Goal: Task Accomplishment & Management: Complete application form

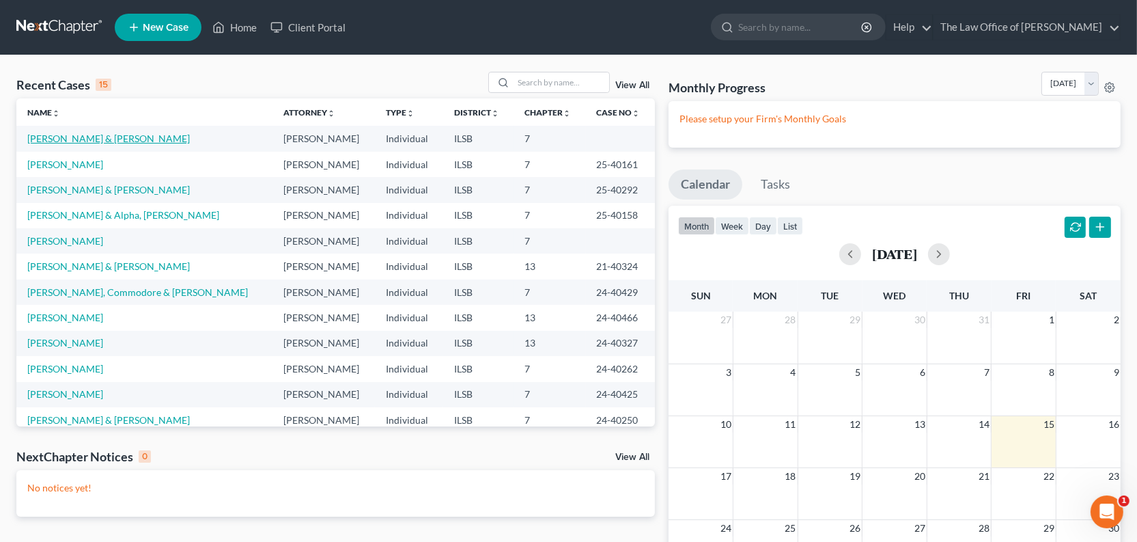
click at [76, 144] on link "[PERSON_NAME] & [PERSON_NAME]" at bounding box center [108, 139] width 163 height 12
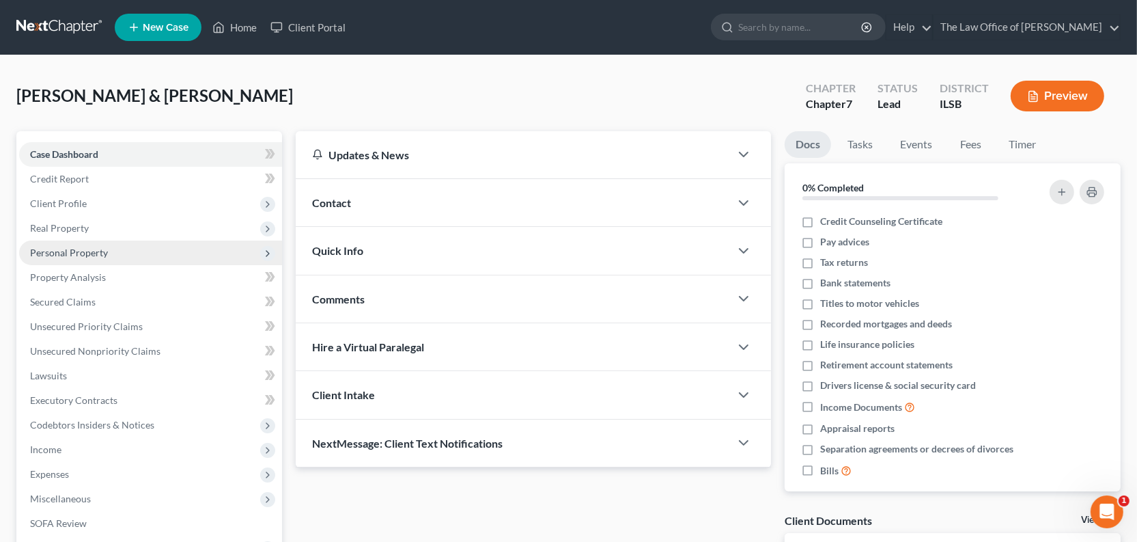
click at [76, 258] on span "Personal Property" at bounding box center [69, 253] width 78 height 12
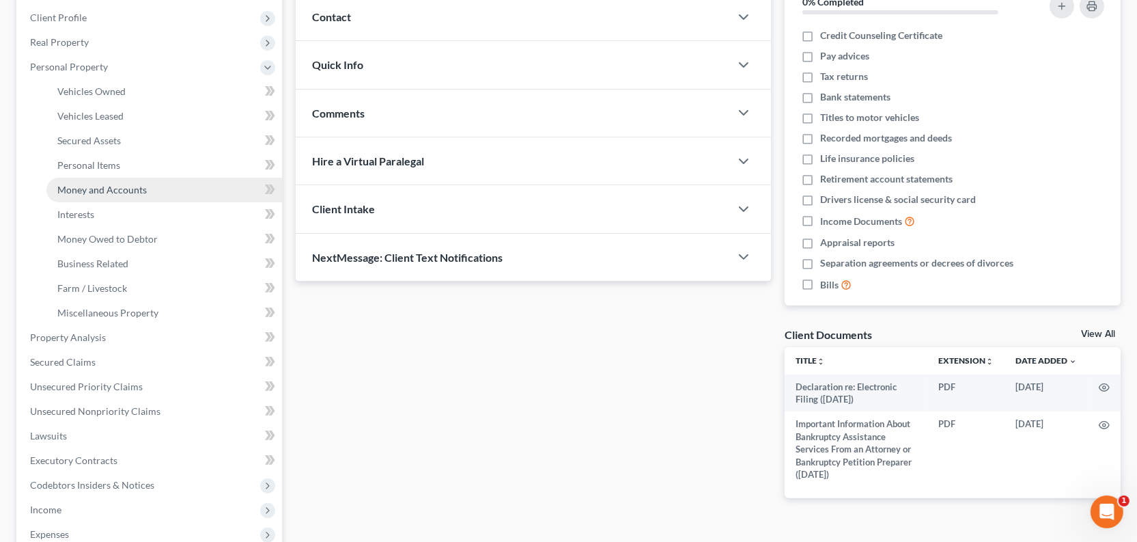
click at [113, 195] on span "Money and Accounts" at bounding box center [101, 190] width 89 height 12
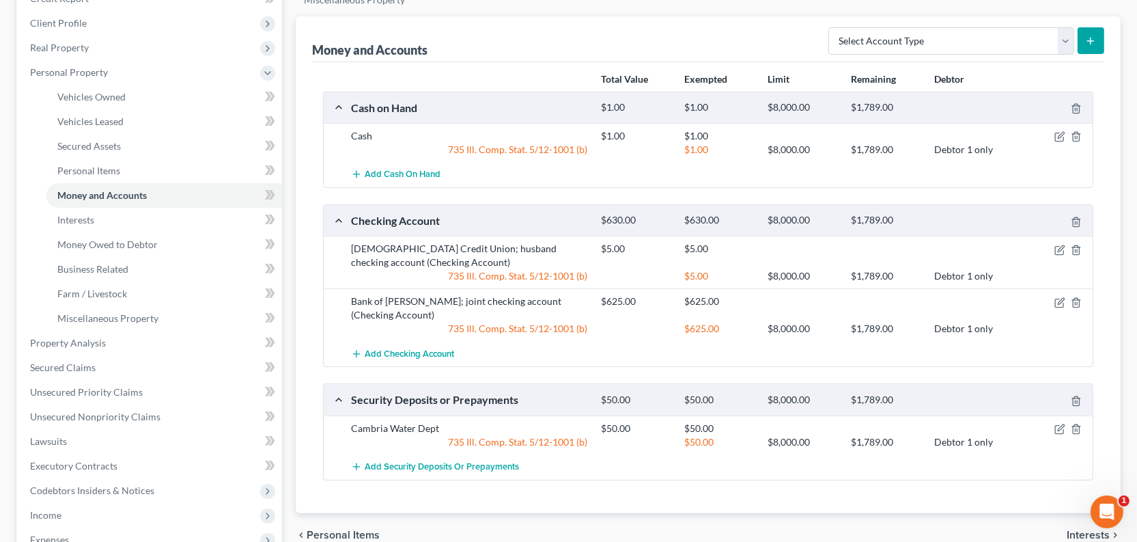
scroll to position [61, 0]
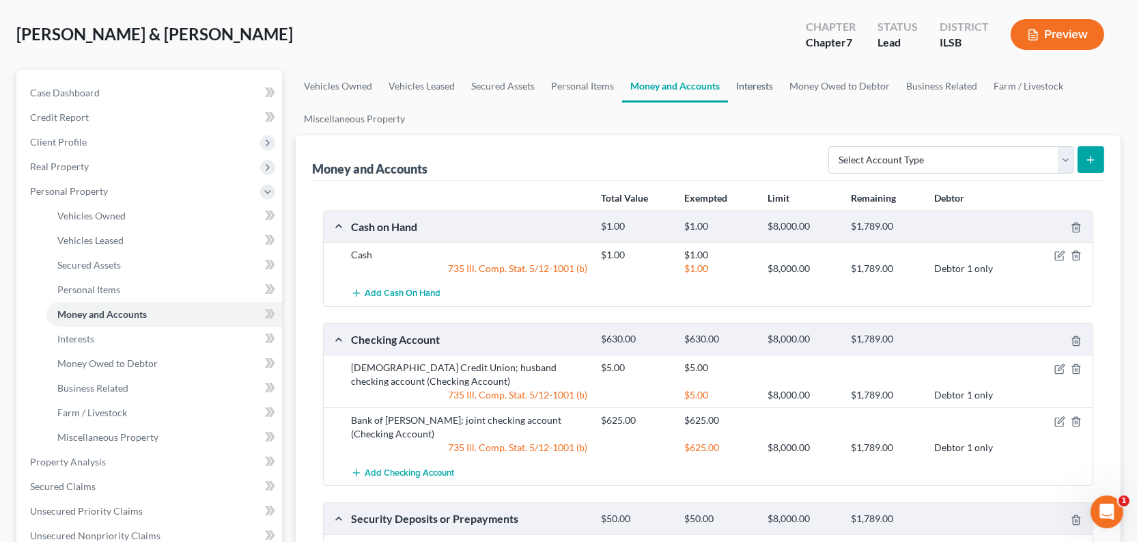
click at [782, 102] on link "Interests" at bounding box center [754, 86] width 53 height 33
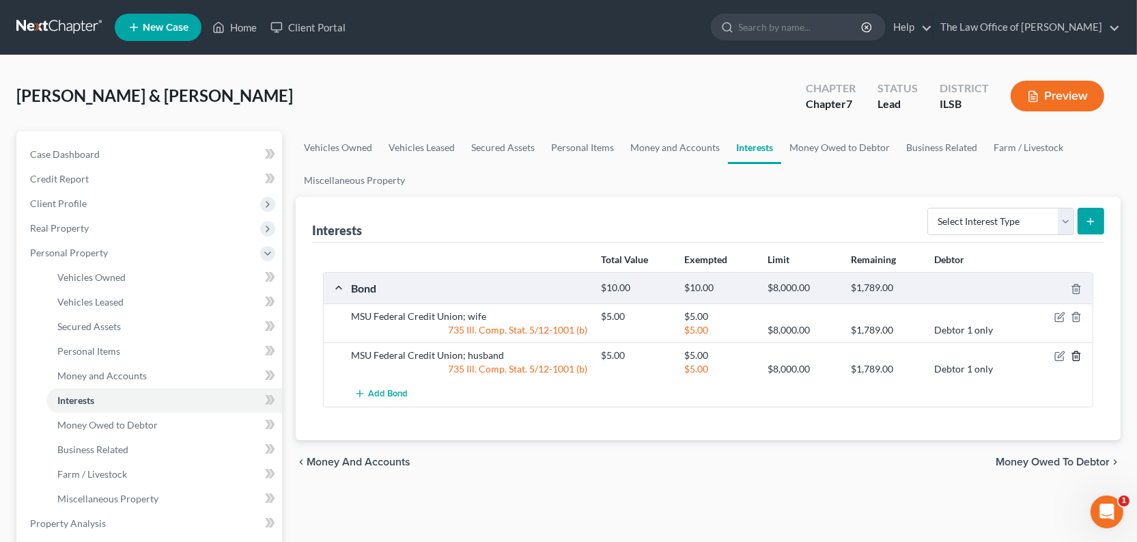
click at [1071, 361] on icon "button" at bounding box center [1076, 355] width 11 height 11
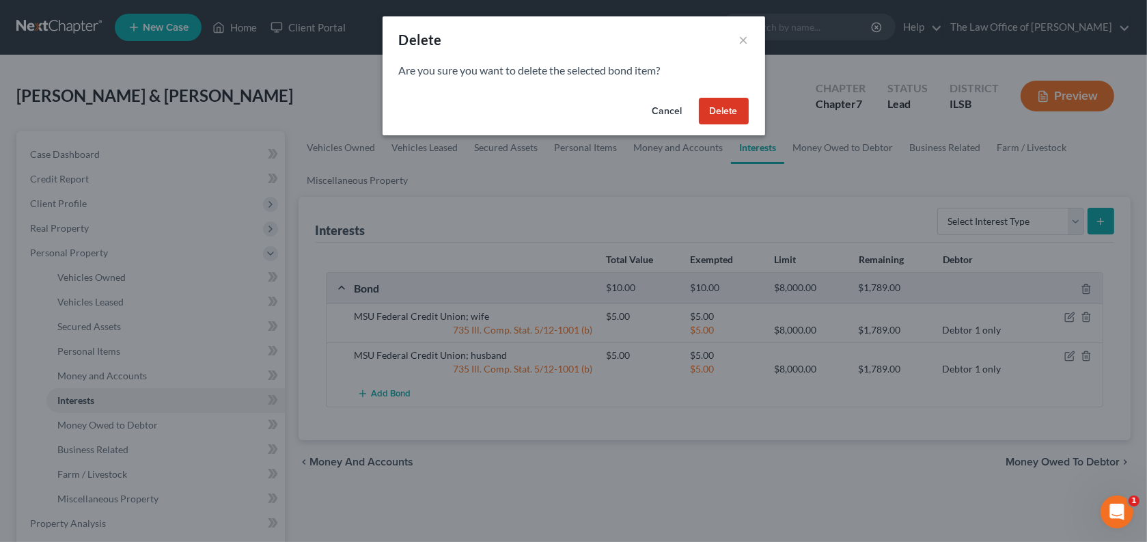
click at [749, 125] on button "Delete" at bounding box center [724, 111] width 50 height 27
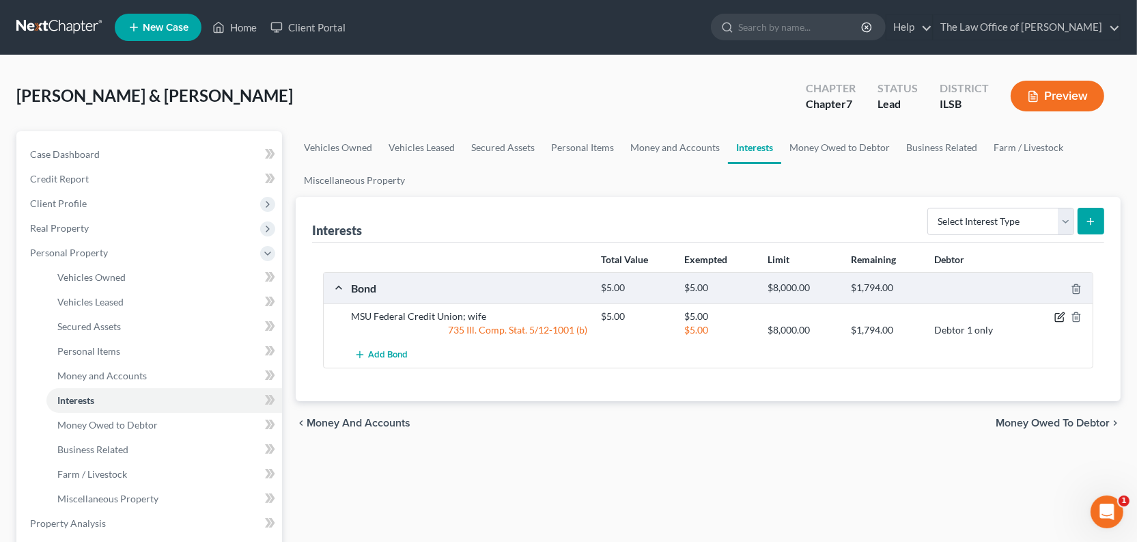
click at [1055, 322] on icon "button" at bounding box center [1060, 317] width 11 height 11
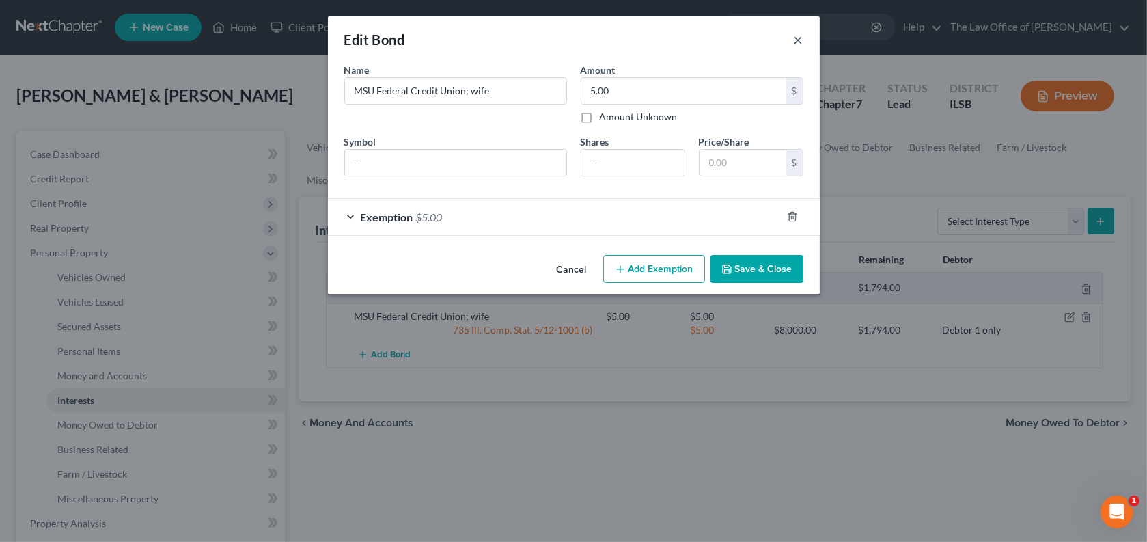
click at [803, 44] on button "×" at bounding box center [799, 39] width 10 height 16
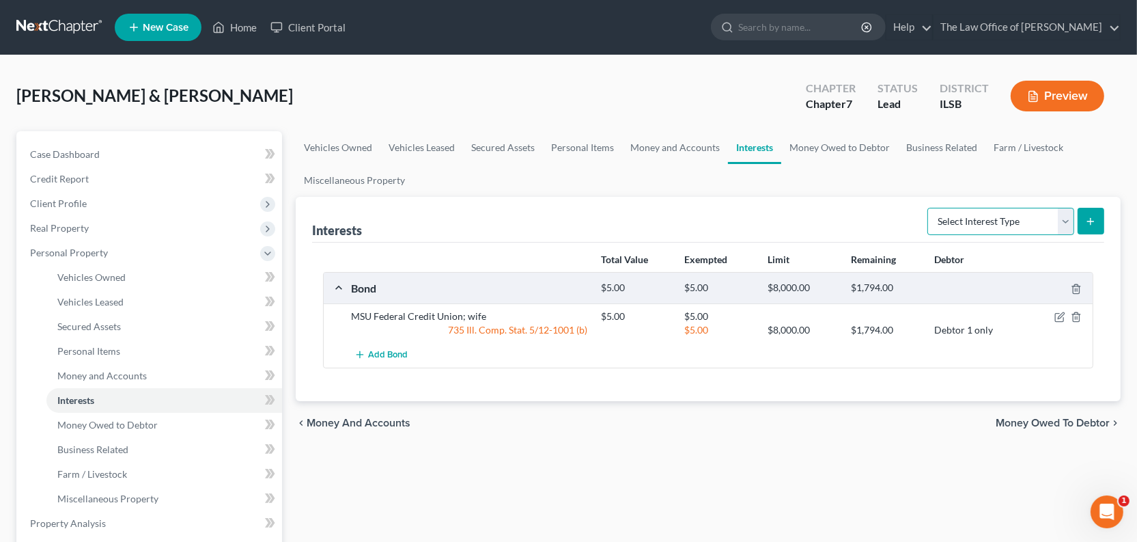
click at [1048, 235] on select "Select Interest Type 401K Annuity Bond Education IRA Government Bond Government…" at bounding box center [1001, 221] width 147 height 27
click at [1071, 294] on icon "button" at bounding box center [1076, 289] width 11 height 11
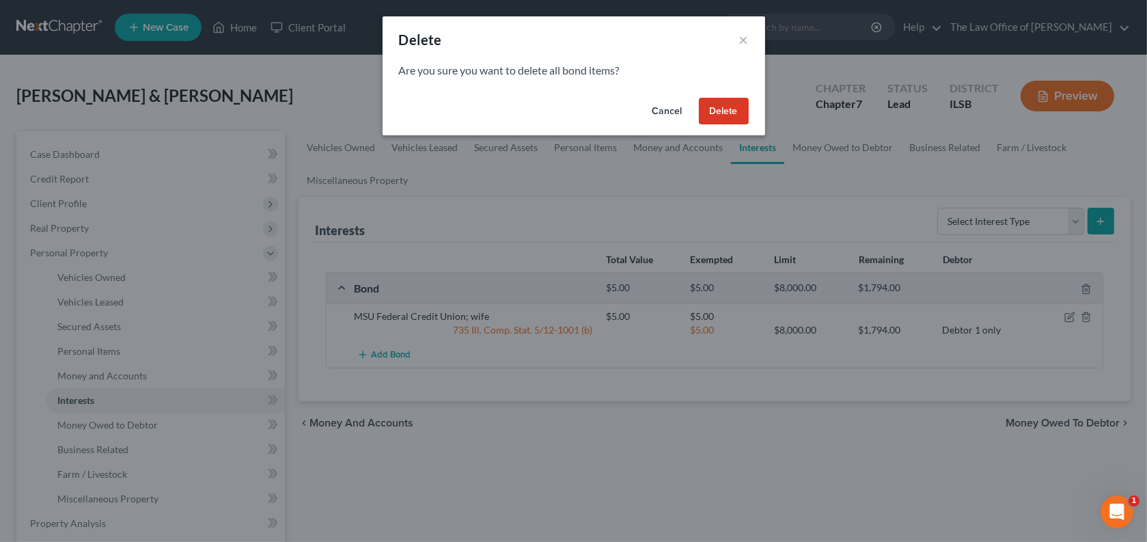
click at [749, 125] on button "Delete" at bounding box center [724, 111] width 50 height 27
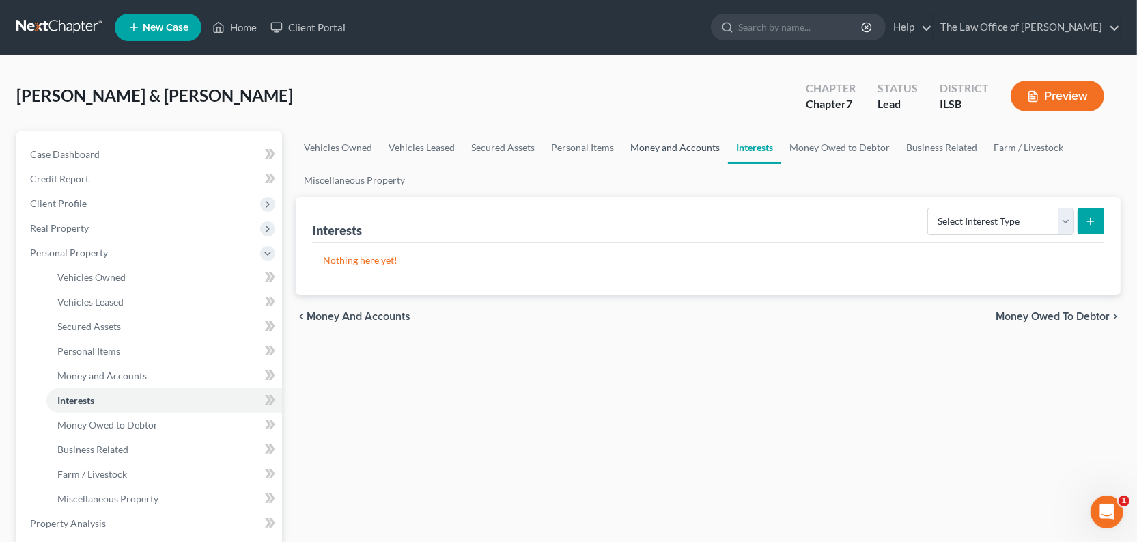
click at [728, 164] on link "Money and Accounts" at bounding box center [675, 147] width 106 height 33
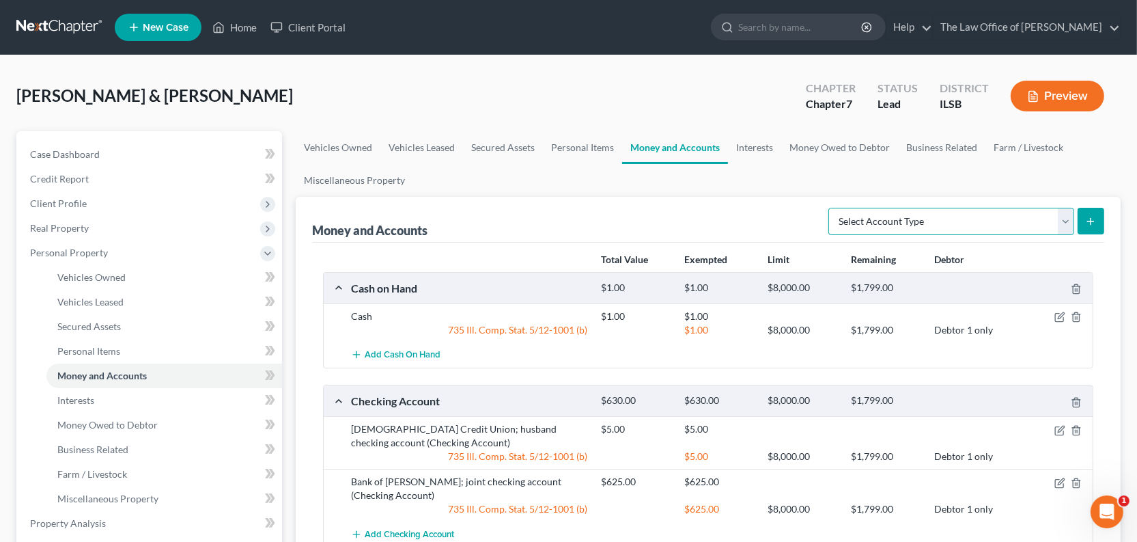
click at [888, 235] on select "Select Account Type Brokerage Cash on Hand Certificates of Deposit Checking Acc…" at bounding box center [952, 221] width 246 height 27
select select "other"
click at [829, 235] on select "Select Account Type Brokerage Cash on Hand Certificates of Deposit Checking Acc…" at bounding box center [952, 221] width 246 height 27
click at [1086, 234] on button "submit" at bounding box center [1091, 221] width 27 height 27
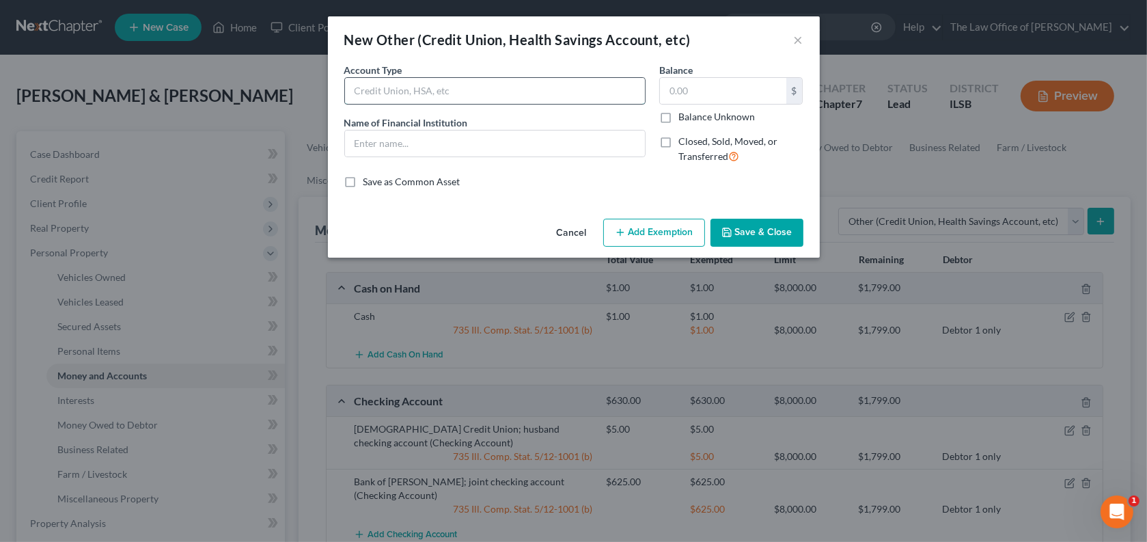
drag, startPoint x: 347, startPoint y: 97, endPoint x: 372, endPoint y: 126, distance: 37.8
click at [347, 98] on input "text" at bounding box center [495, 91] width 300 height 26
type input "MSU Federal Credit Union; Joint"
type input "5.00"
click at [437, 104] on input "MSU Federal Credit Union; Joint" at bounding box center [495, 91] width 300 height 26
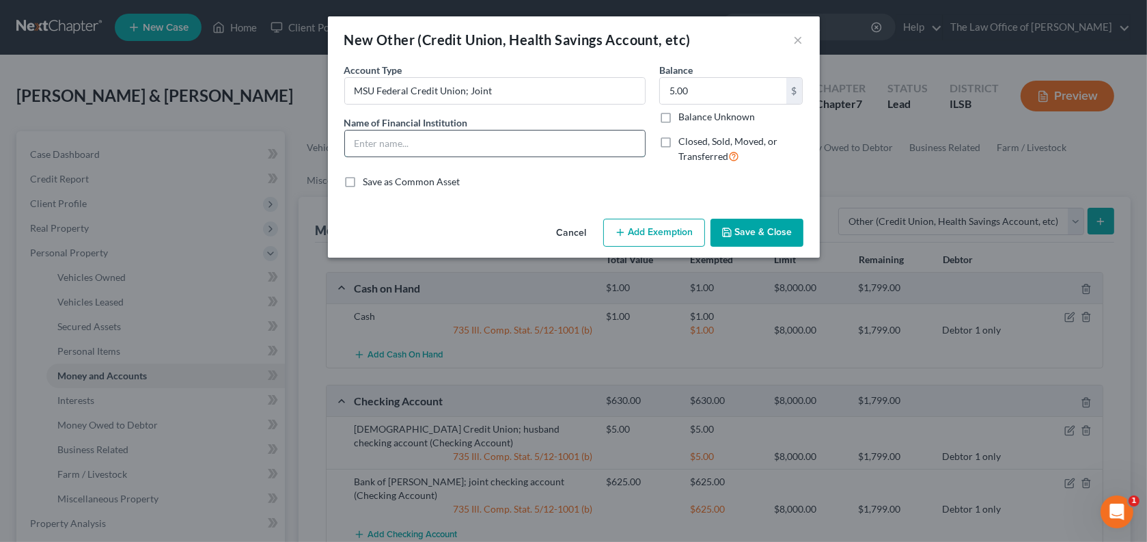
click at [345, 156] on input "text" at bounding box center [495, 143] width 300 height 26
type input "MSU Federal Credit Union"
click at [667, 247] on button "Add Exemption" at bounding box center [654, 233] width 102 height 29
select select "2"
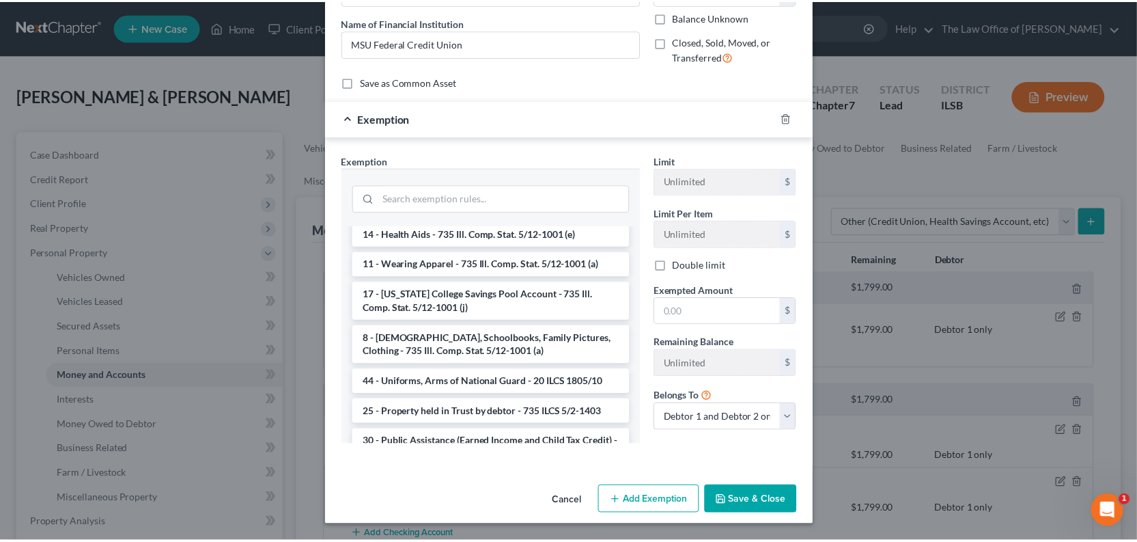
scroll to position [1614, 0]
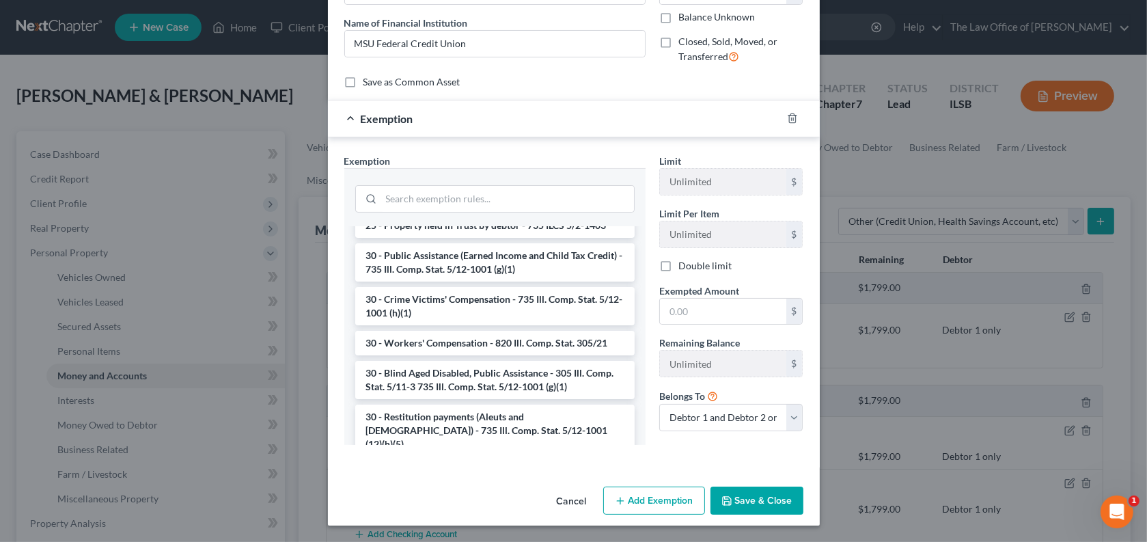
checkbox input "true"
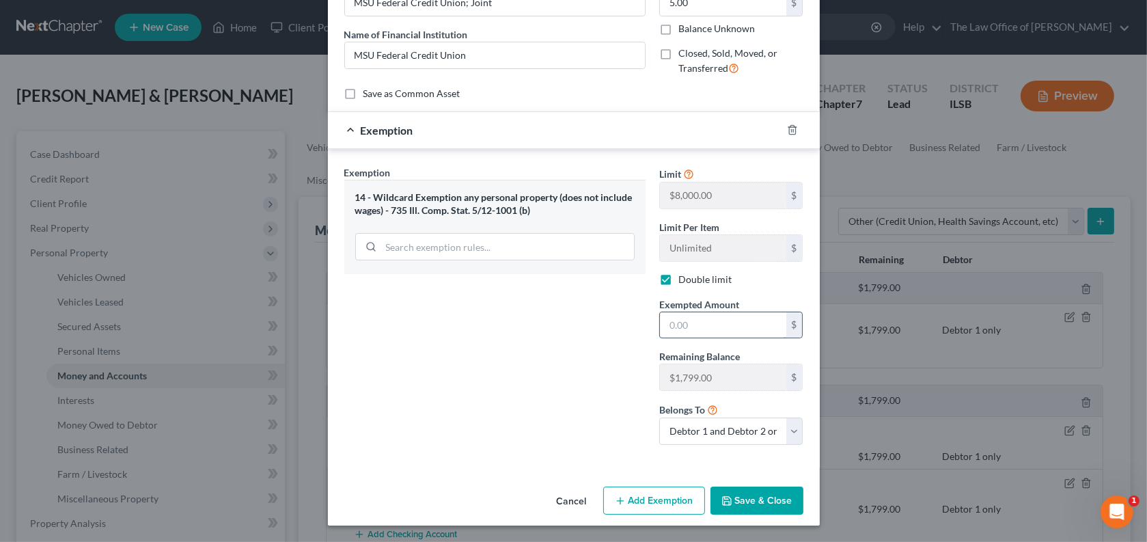
click at [704, 333] on input "text" at bounding box center [723, 325] width 126 height 26
type input "5.00"
click at [763, 445] on select "Debtor 1 only Debtor 2 only Debtor 1 and Debtor 2 only" at bounding box center [731, 430] width 144 height 27
select select "0"
click at [673, 442] on select "Debtor 1 only Debtor 2 only Debtor 1 and Debtor 2 only" at bounding box center [731, 430] width 144 height 27
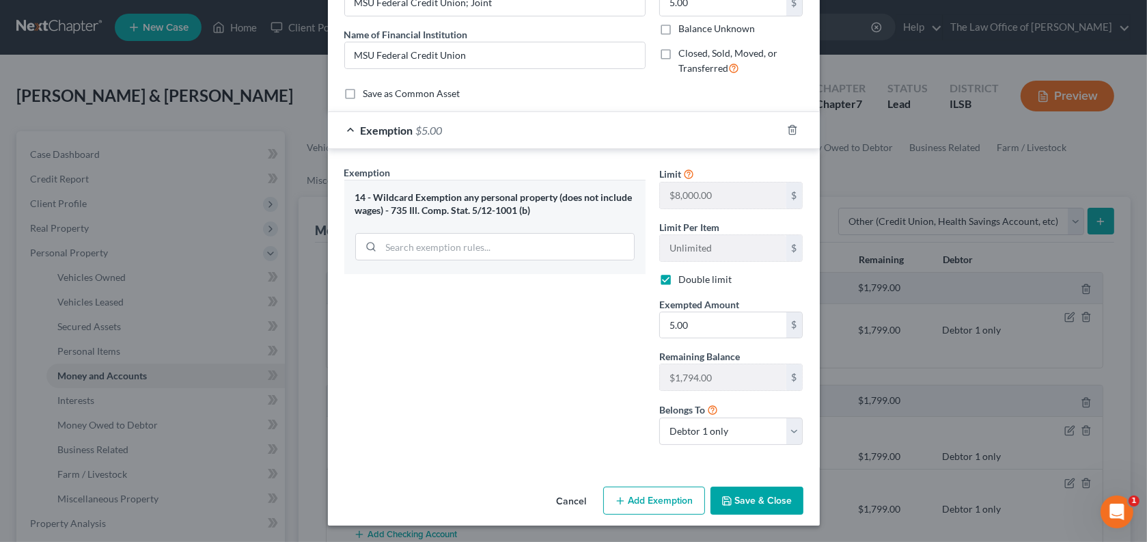
click at [773, 515] on button "Save & Close" at bounding box center [757, 500] width 93 height 29
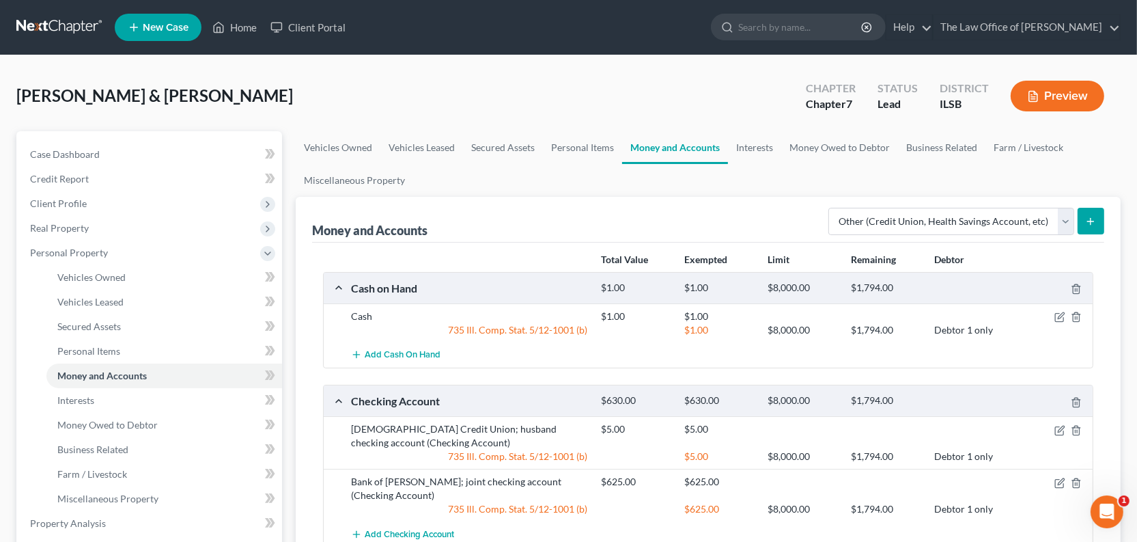
click at [1041, 111] on button "Preview" at bounding box center [1058, 96] width 94 height 31
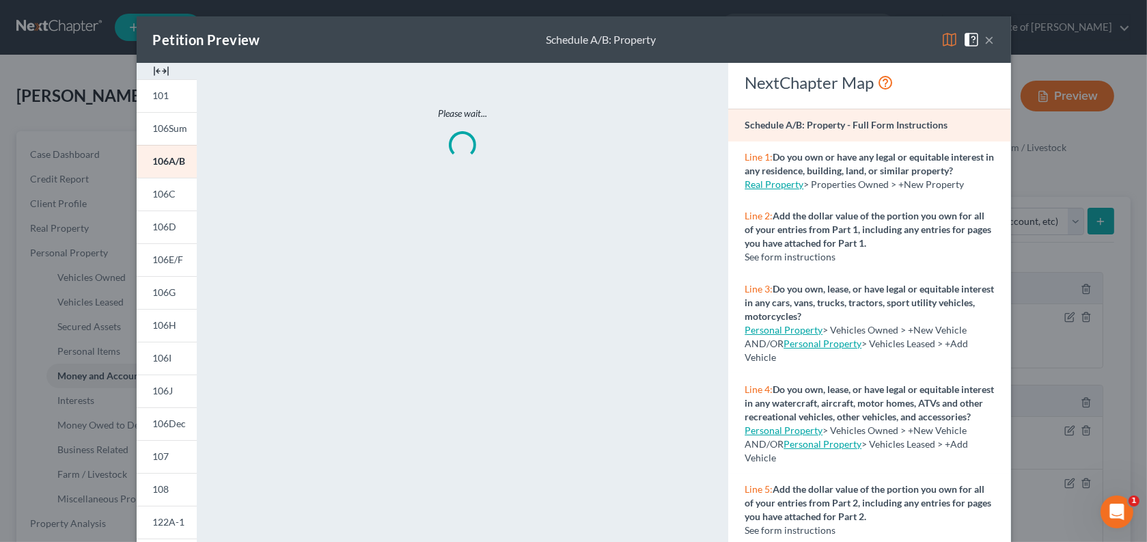
click at [153, 79] on img at bounding box center [161, 71] width 16 height 16
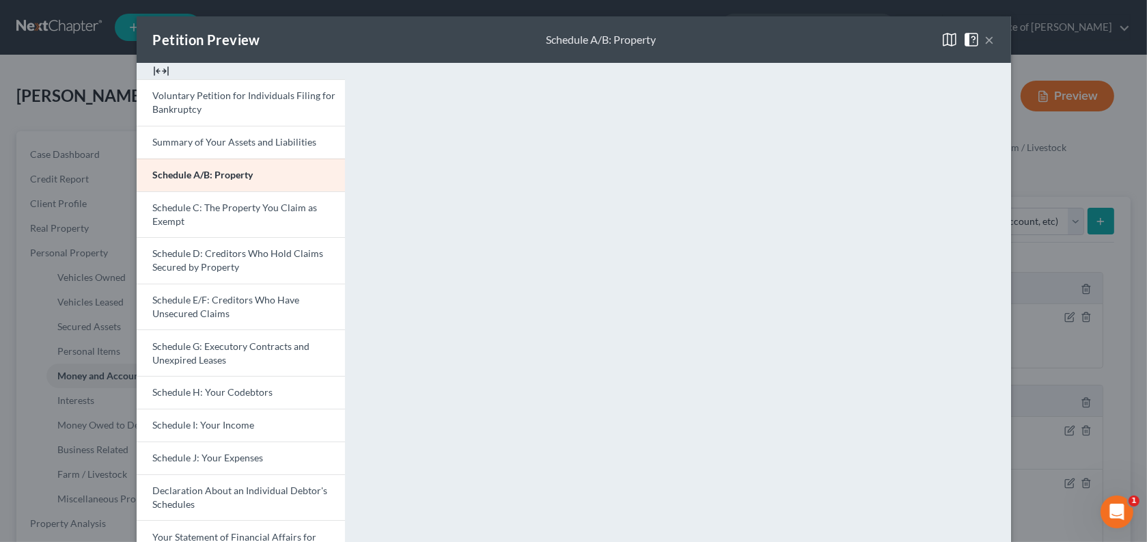
click at [1011, 46] on div "Petition Preview Schedule A/B: Property ×" at bounding box center [574, 39] width 874 height 46
click at [985, 44] on span at bounding box center [974, 39] width 22 height 12
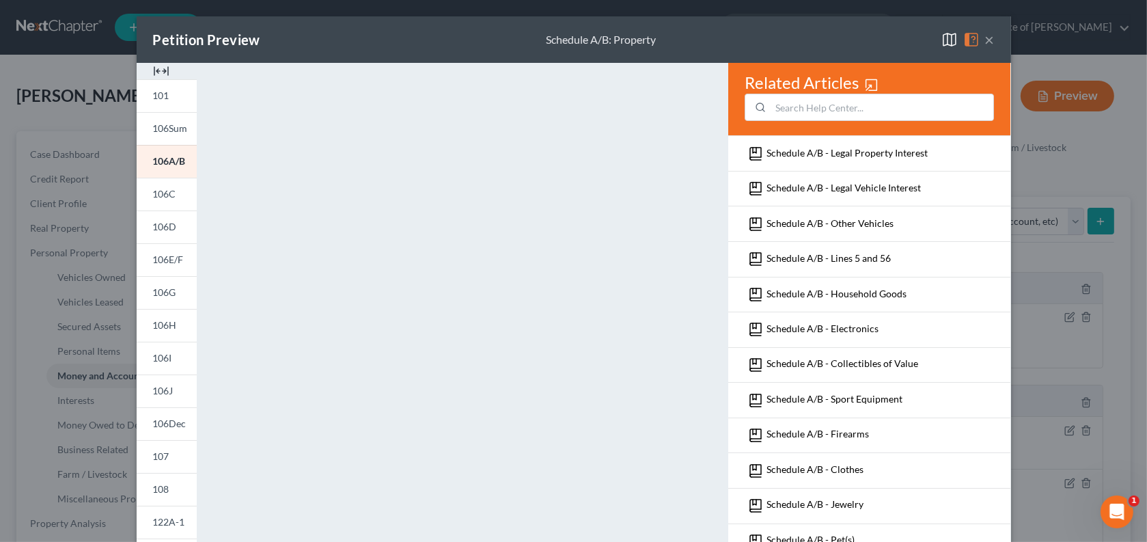
click at [995, 42] on button "×" at bounding box center [990, 39] width 10 height 16
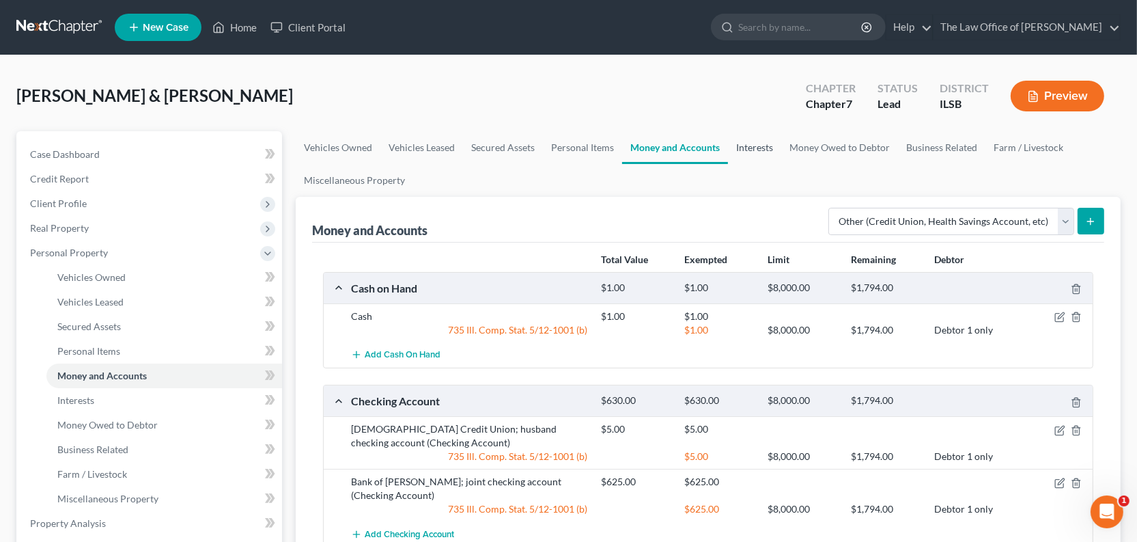
click at [782, 164] on link "Interests" at bounding box center [754, 147] width 53 height 33
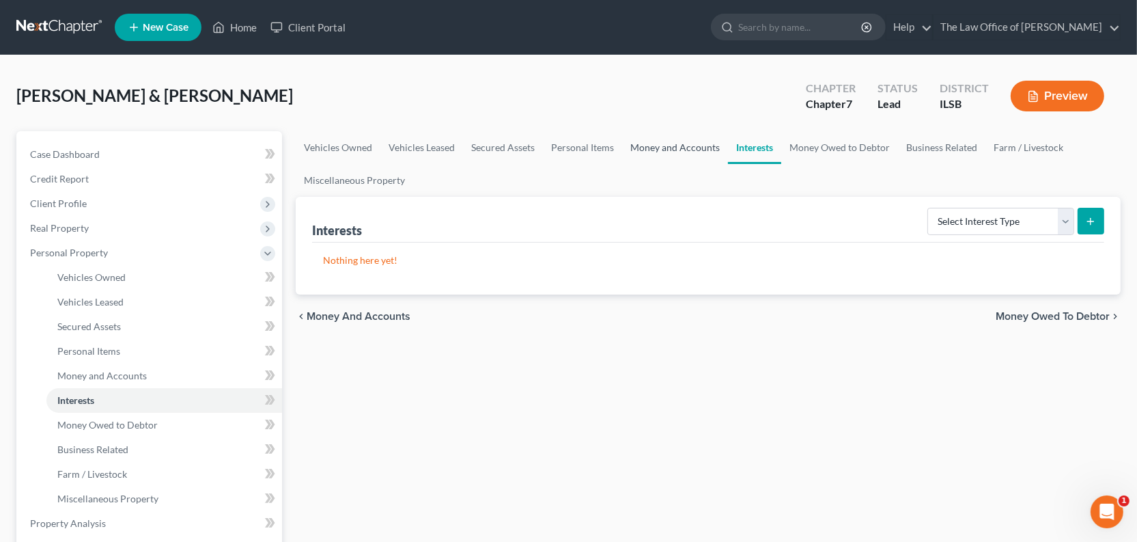
click at [728, 164] on link "Money and Accounts" at bounding box center [675, 147] width 106 height 33
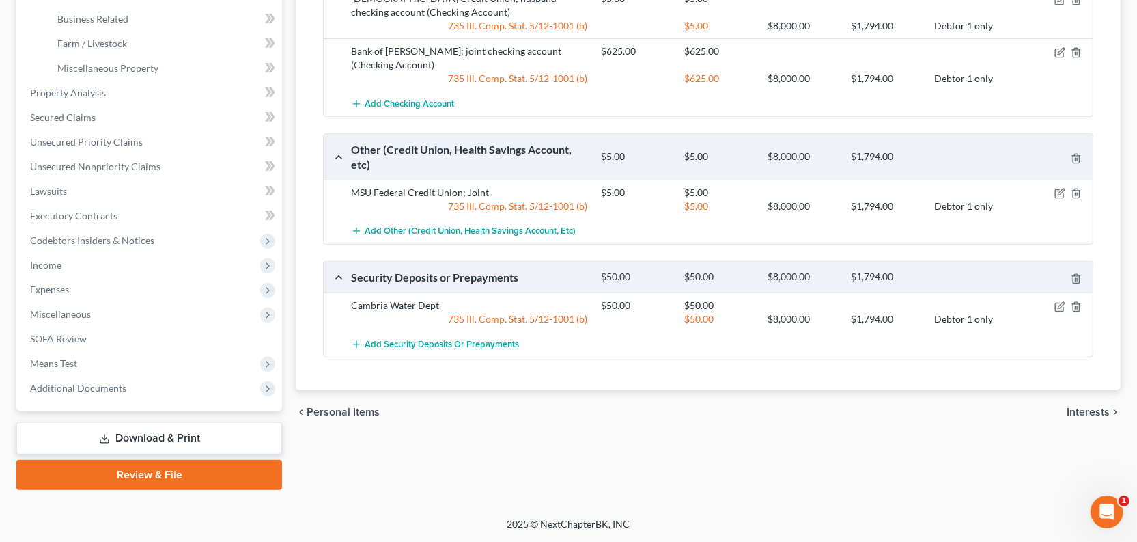
scroll to position [559, 0]
click at [1055, 199] on icon "button" at bounding box center [1060, 193] width 11 height 11
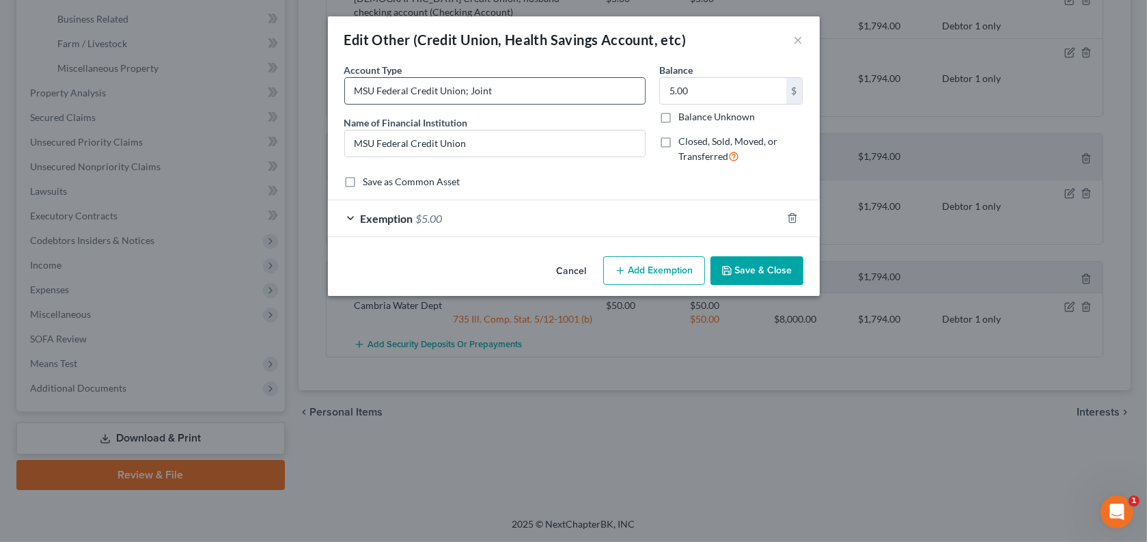
drag, startPoint x: 441, startPoint y: 114, endPoint x: 476, endPoint y: 120, distance: 35.3
click at [476, 104] on input "MSU Federal Credit Union; Joint" at bounding box center [495, 91] width 300 height 26
click at [446, 156] on input "MSU Federal Credit Union" at bounding box center [495, 143] width 300 height 26
type input "MSU Federal Credit Union; Joint account"
click at [803, 285] on button "Save & Close" at bounding box center [757, 270] width 93 height 29
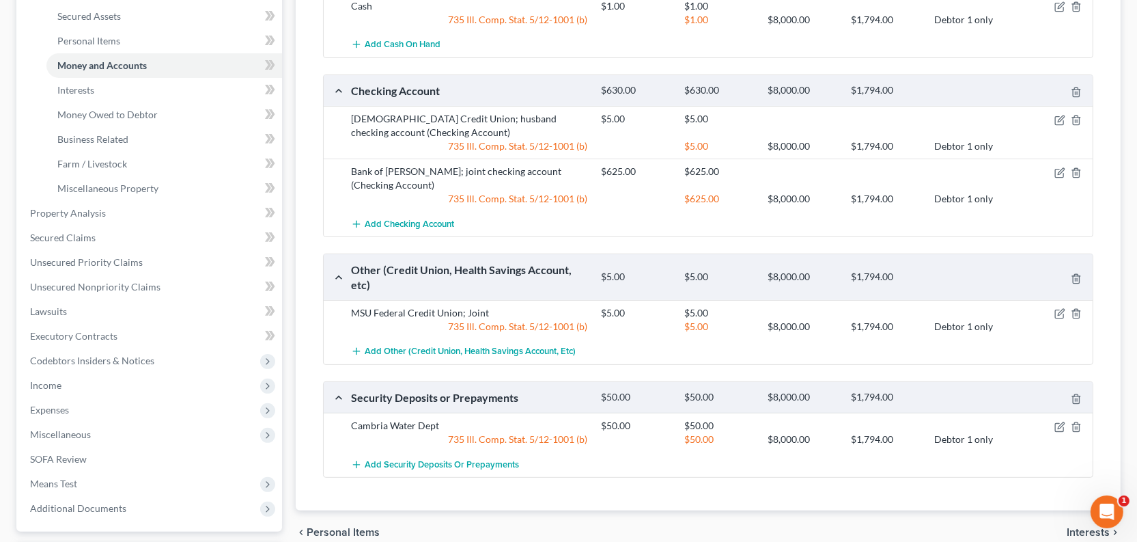
scroll to position [61, 0]
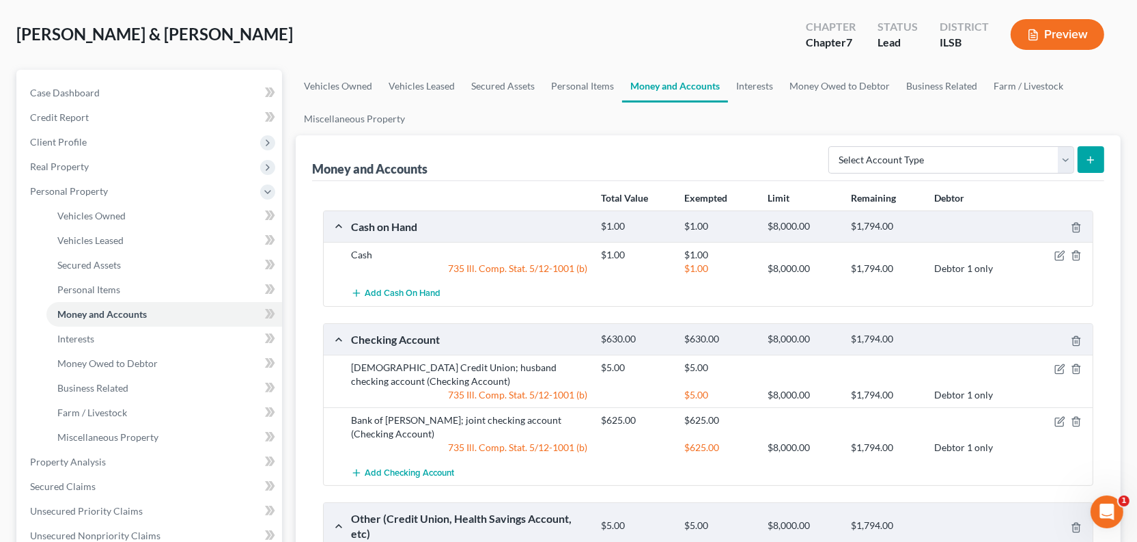
click at [1058, 50] on button "Preview" at bounding box center [1058, 34] width 94 height 31
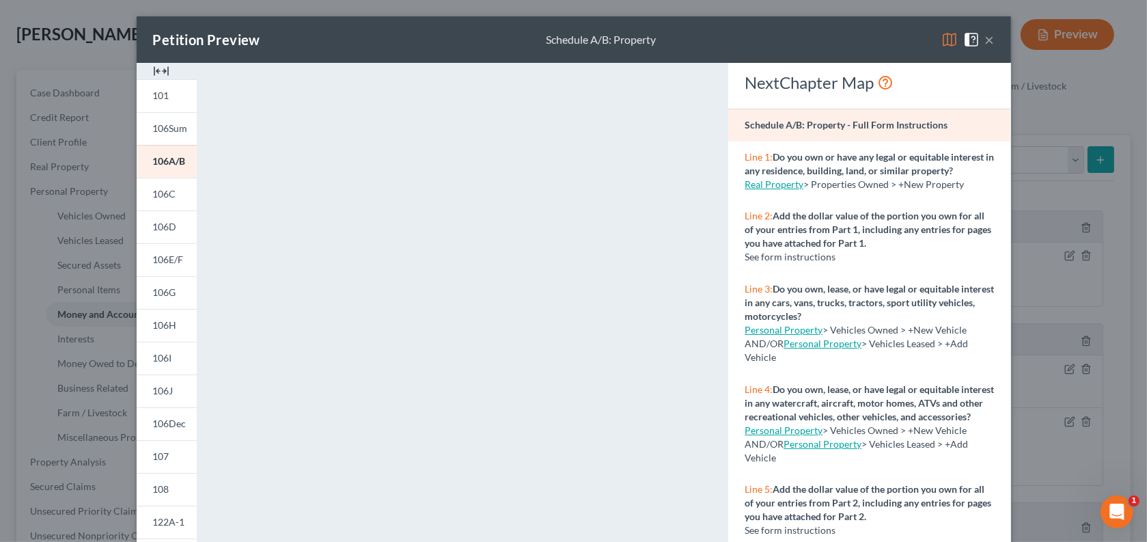
click at [995, 44] on button "×" at bounding box center [990, 39] width 10 height 16
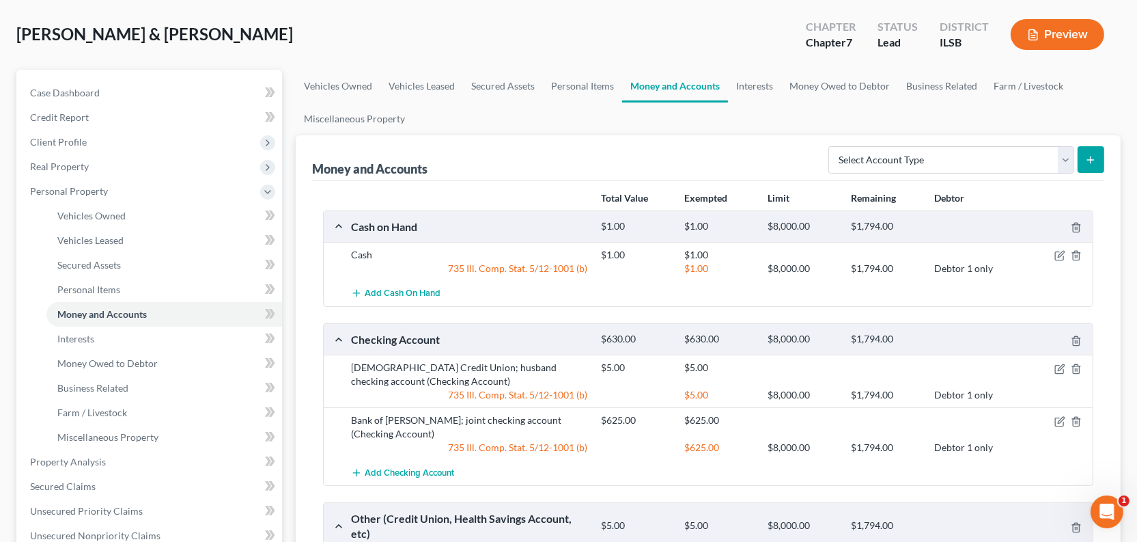
click at [1041, 50] on button "Preview" at bounding box center [1058, 34] width 94 height 31
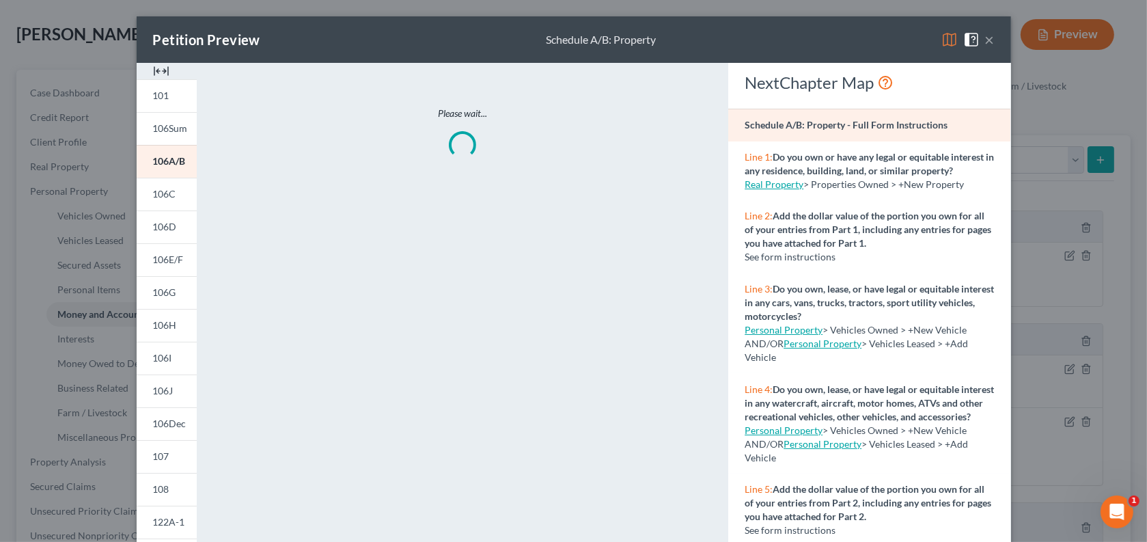
click at [995, 48] on button "×" at bounding box center [990, 39] width 10 height 16
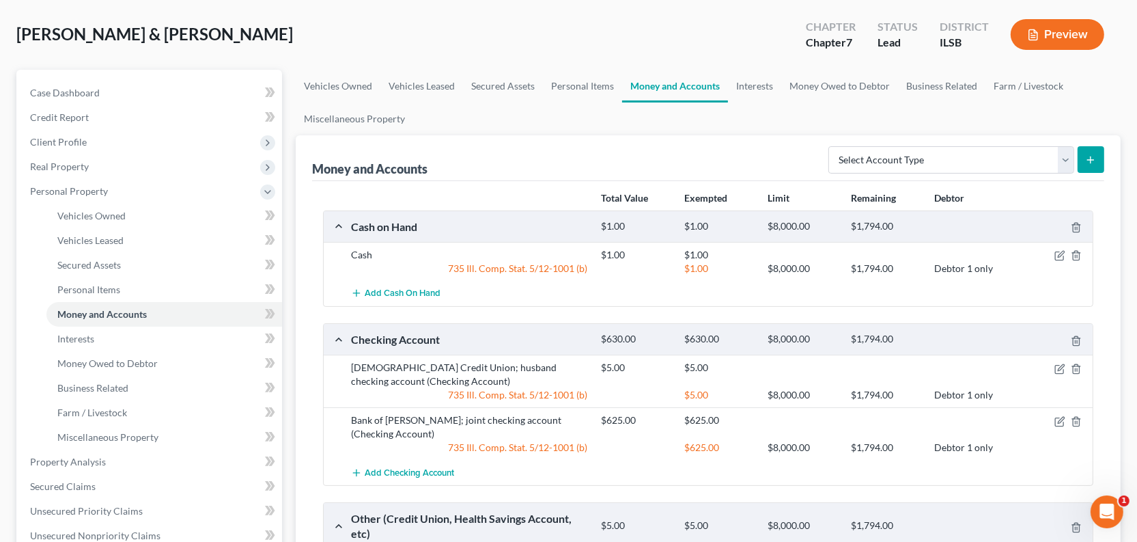
click at [1069, 50] on button "Preview" at bounding box center [1058, 34] width 94 height 31
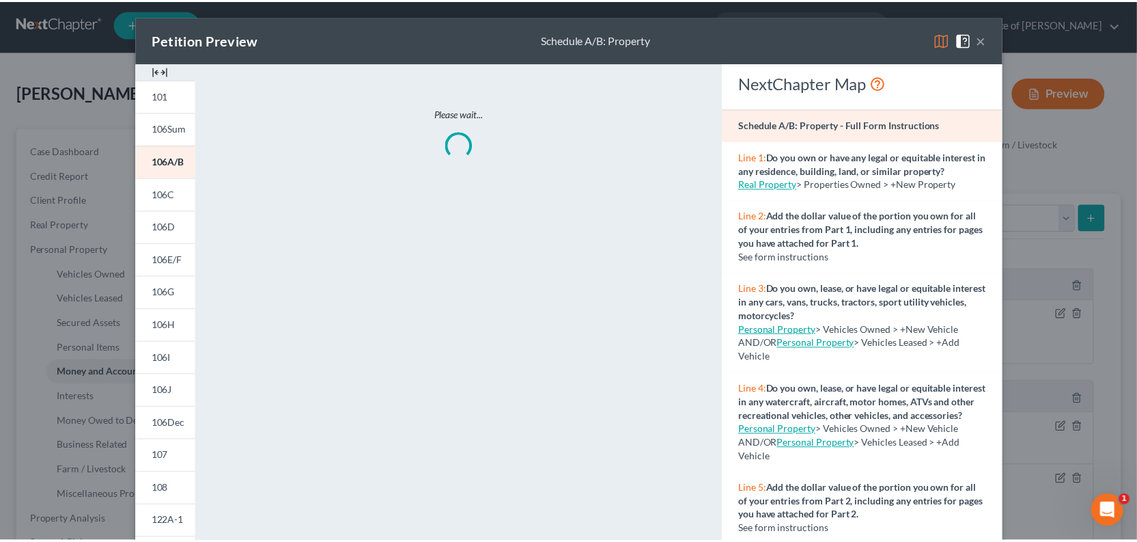
scroll to position [0, 0]
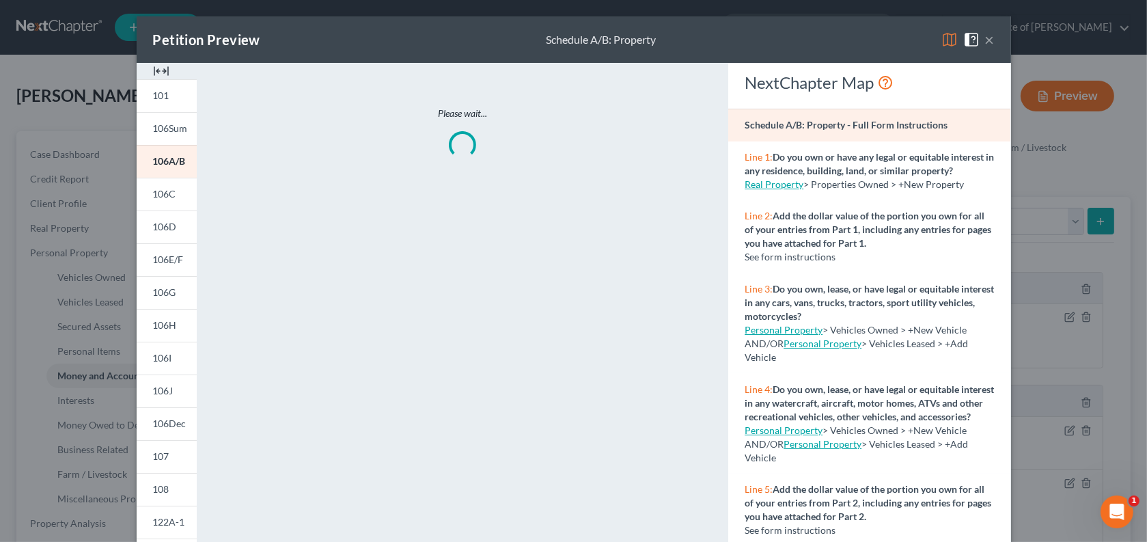
click at [994, 94] on div "NextChapter Map" at bounding box center [869, 83] width 249 height 22
click at [153, 79] on img at bounding box center [161, 71] width 16 height 16
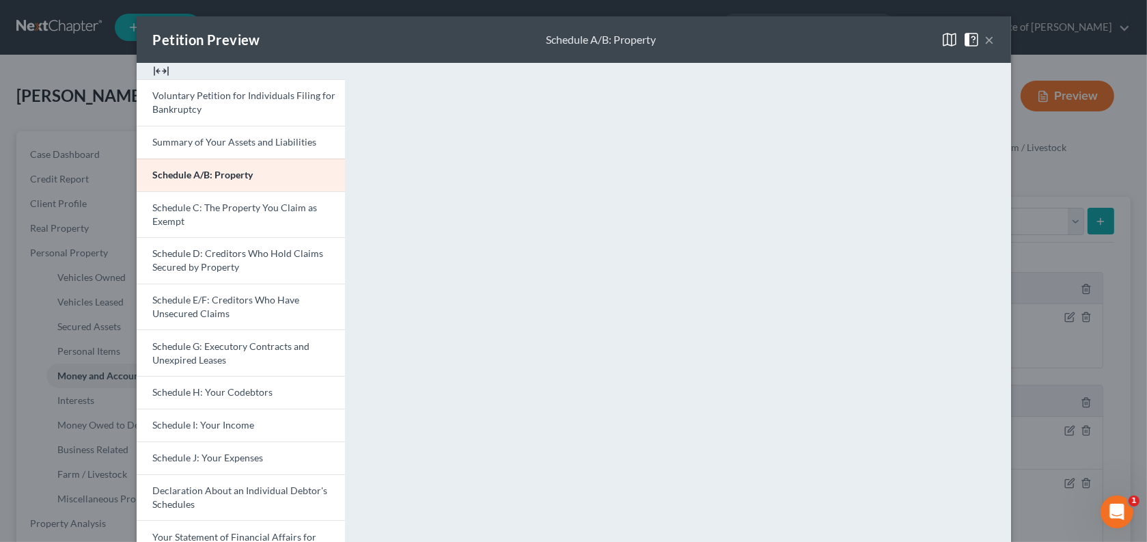
click at [995, 48] on button "×" at bounding box center [990, 39] width 10 height 16
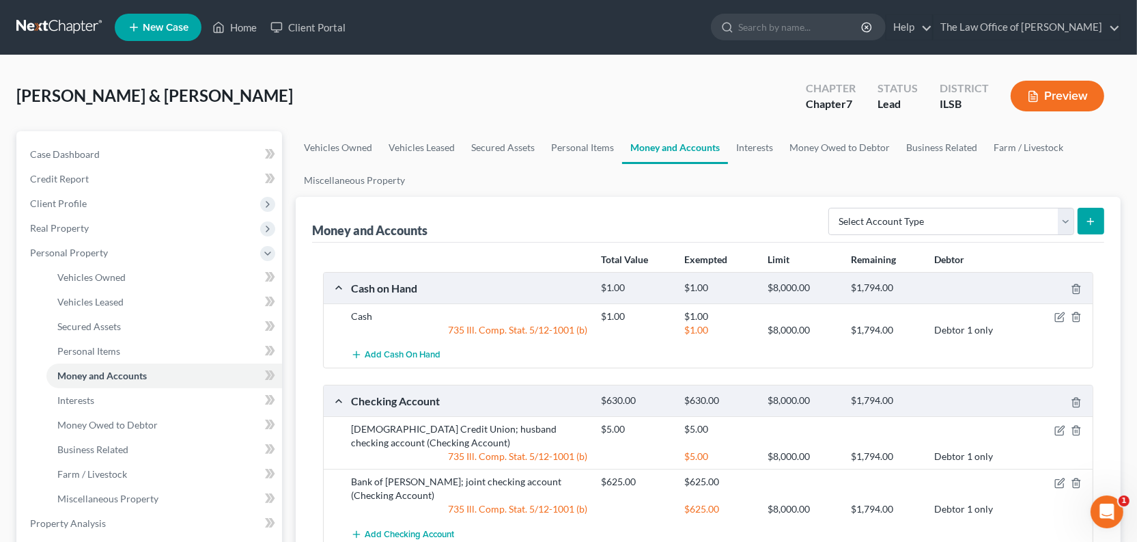
click at [1070, 111] on button "Preview" at bounding box center [1058, 96] width 94 height 31
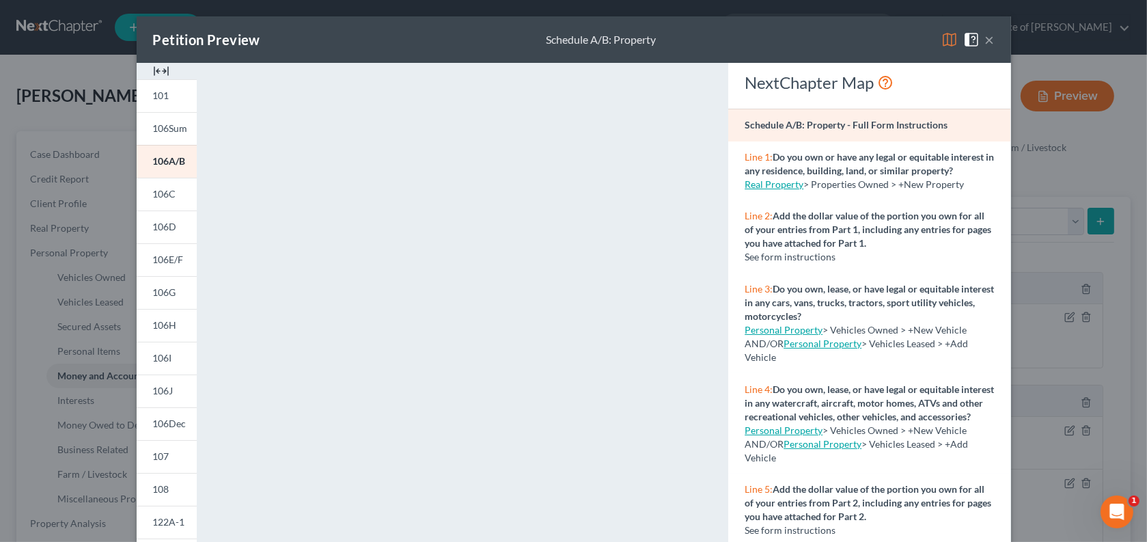
click at [995, 48] on button "×" at bounding box center [990, 39] width 10 height 16
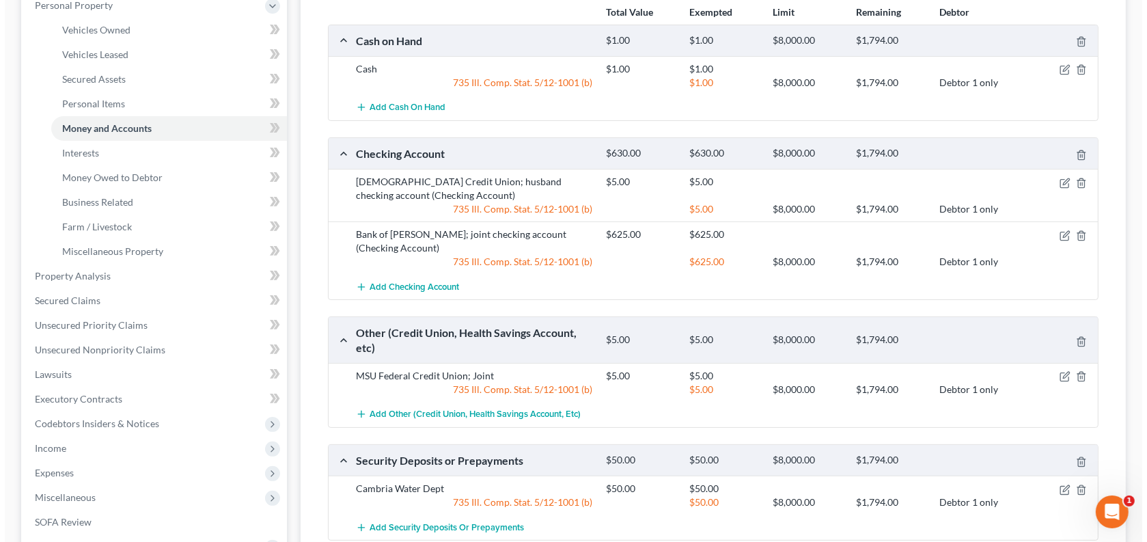
scroll to position [248, 0]
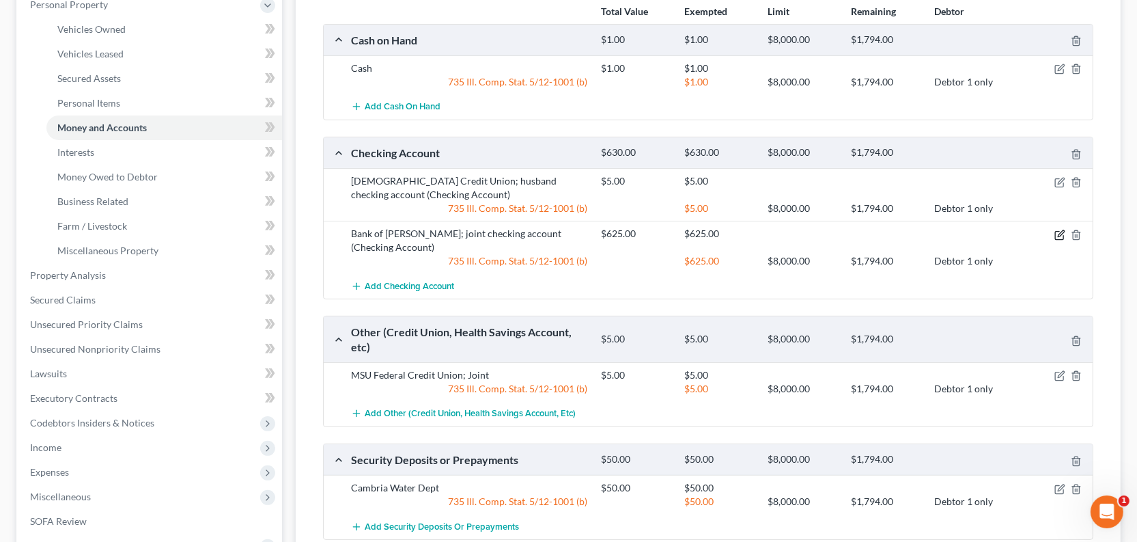
click at [1055, 240] on icon "button" at bounding box center [1060, 235] width 11 height 11
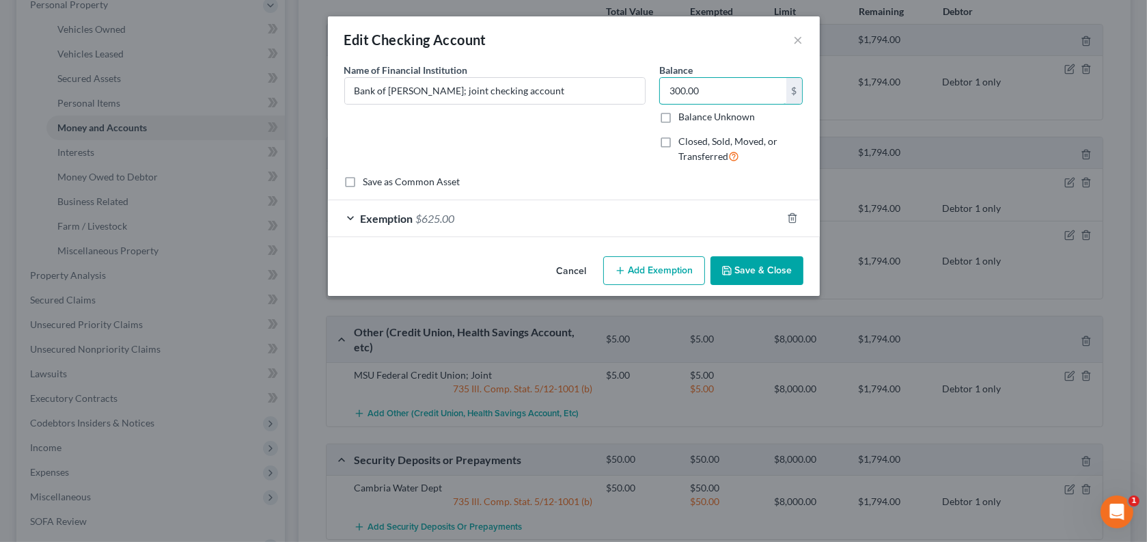
type input "300.00"
click at [416, 225] on span "$625.00" at bounding box center [435, 218] width 39 height 13
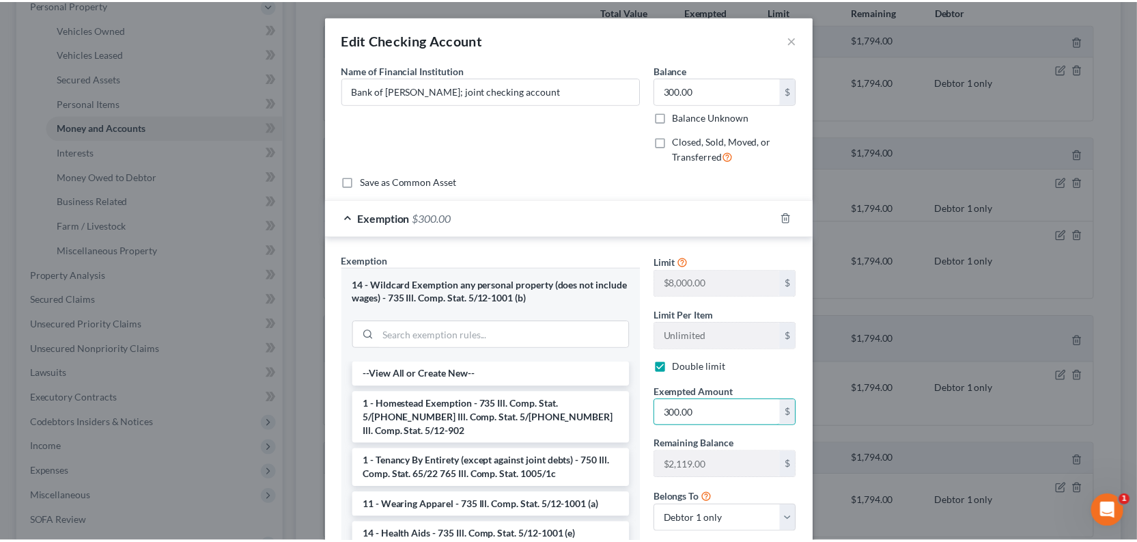
scroll to position [303, 0]
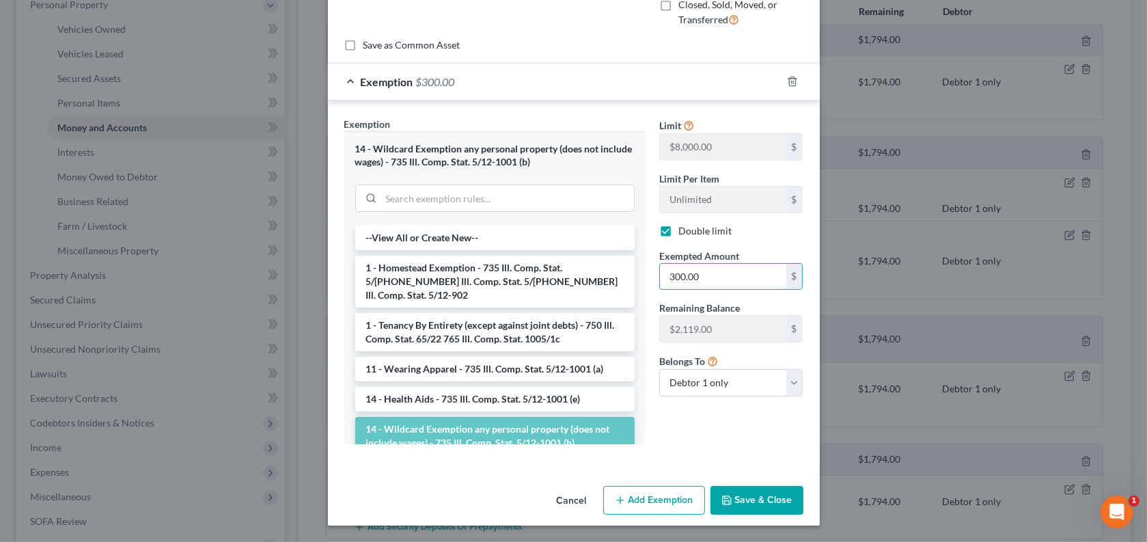
type input "300.00"
click at [801, 490] on button "Save & Close" at bounding box center [757, 500] width 93 height 29
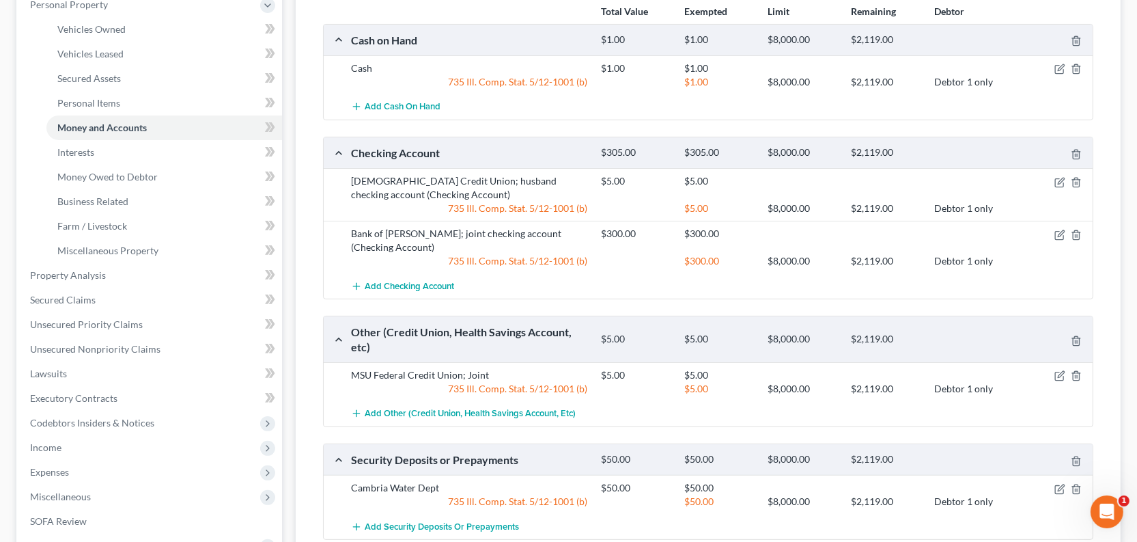
scroll to position [434, 0]
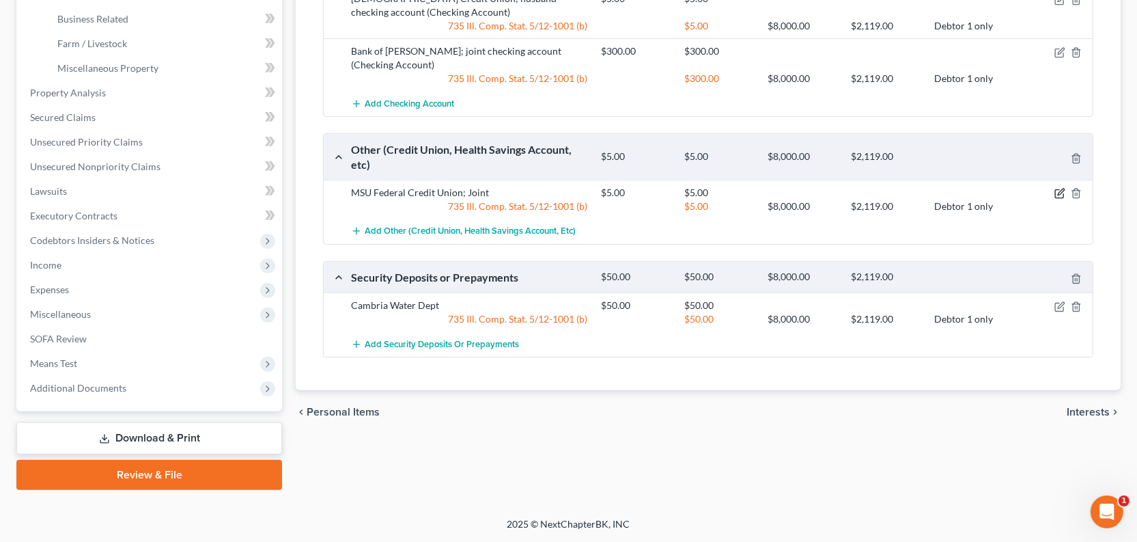
click at [1058, 195] on icon "button" at bounding box center [1061, 192] width 6 height 6
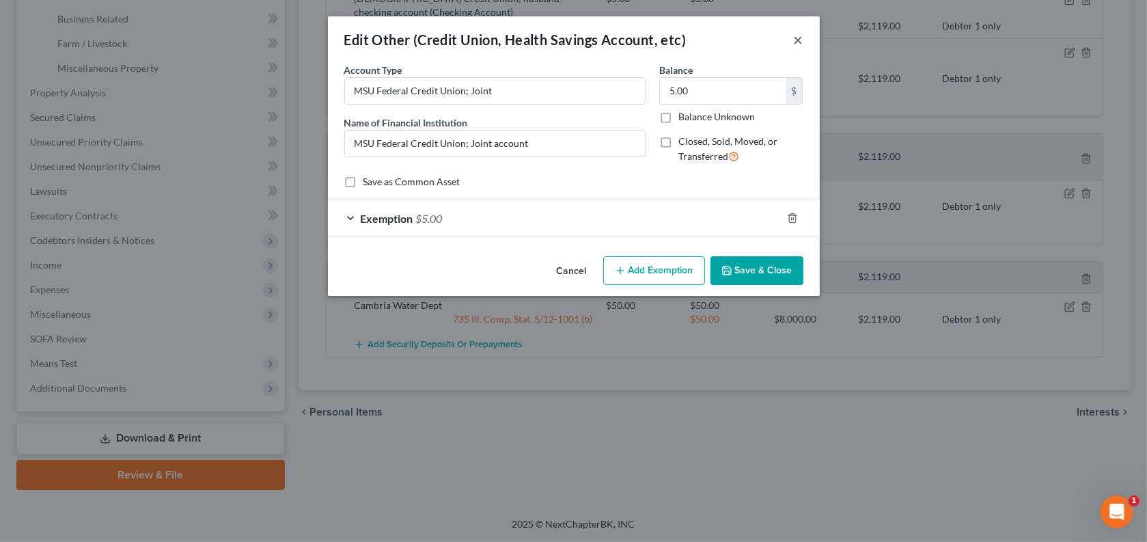
click at [803, 46] on button "×" at bounding box center [799, 39] width 10 height 16
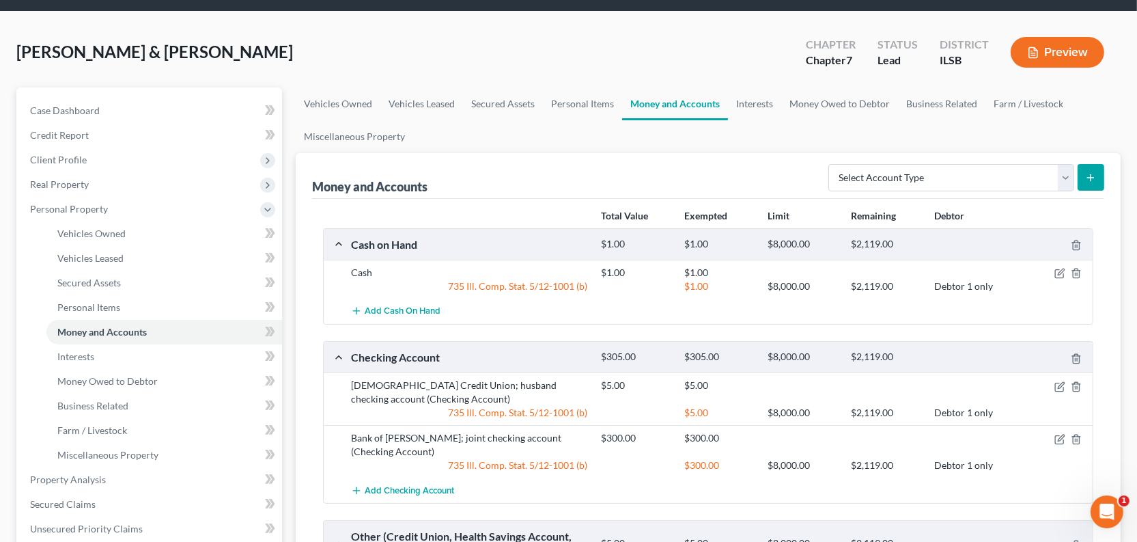
scroll to position [0, 0]
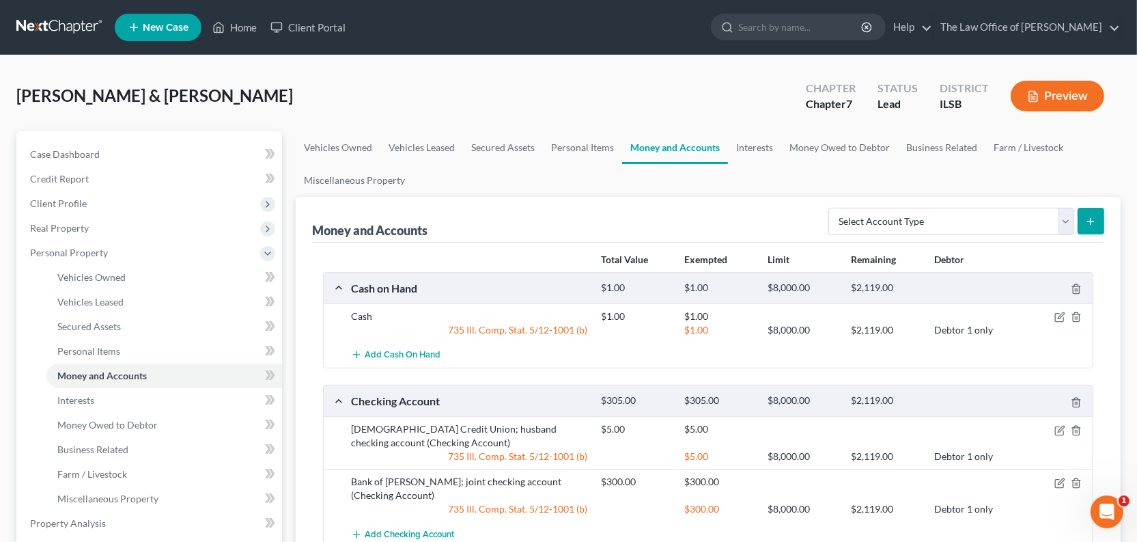
click at [1025, 111] on button "Preview" at bounding box center [1058, 96] width 94 height 31
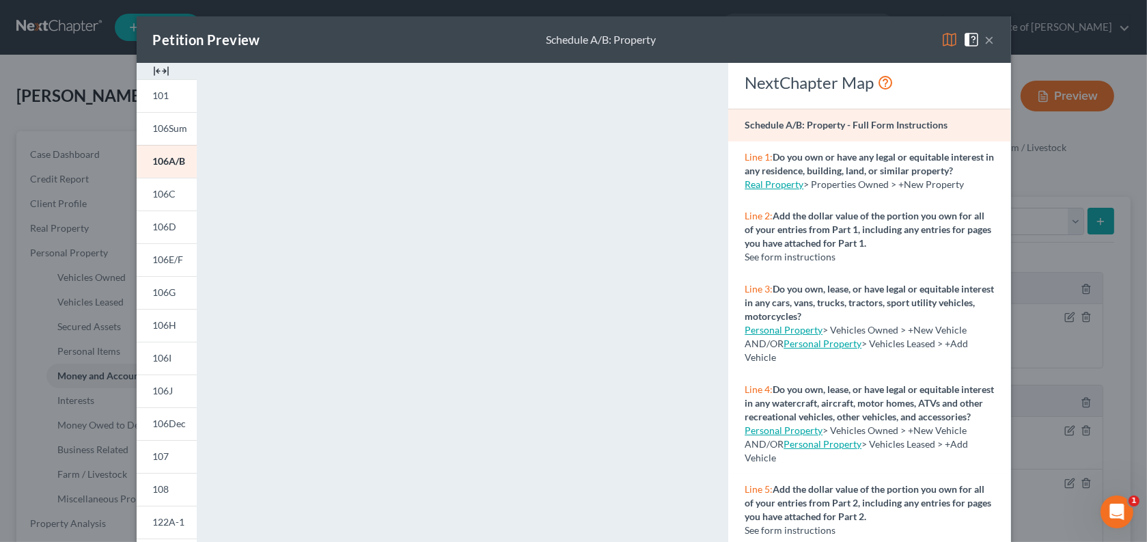
click at [995, 46] on button "×" at bounding box center [990, 39] width 10 height 16
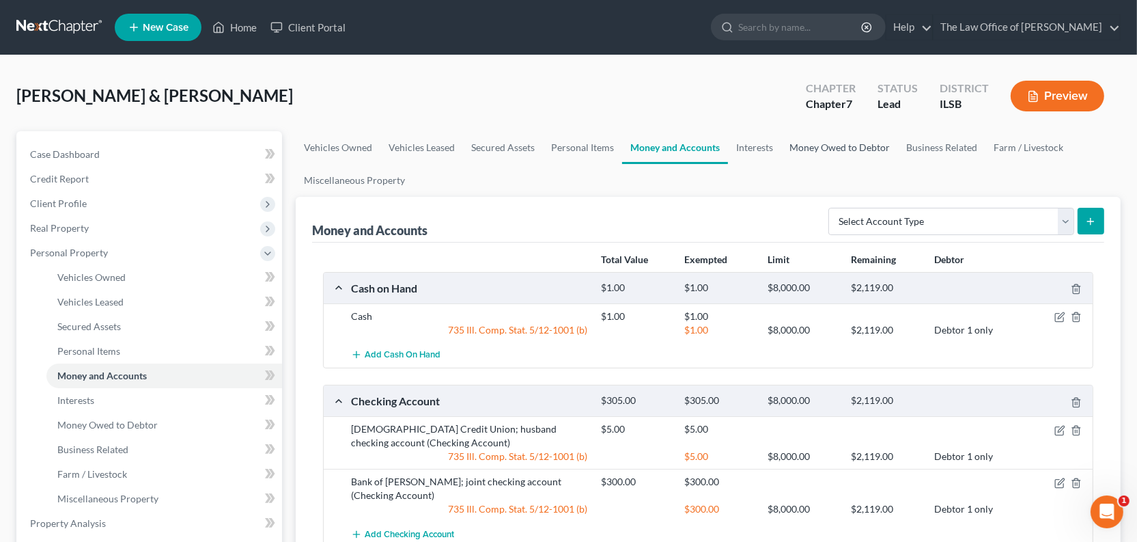
click at [898, 164] on link "Money Owed to Debtor" at bounding box center [840, 147] width 117 height 33
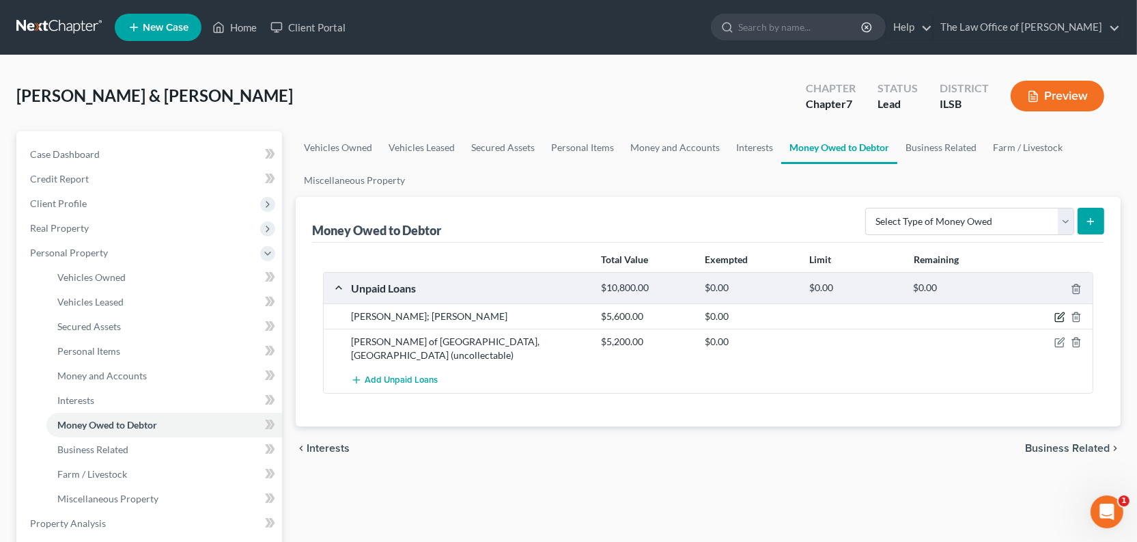
click at [1055, 322] on icon "button" at bounding box center [1060, 317] width 11 height 11
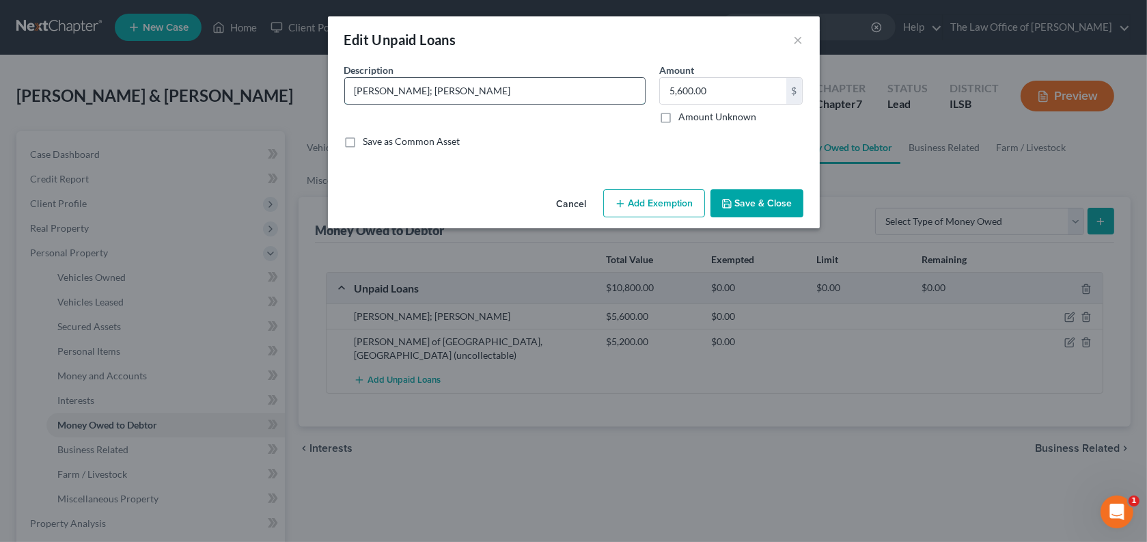
click at [383, 104] on input "[PERSON_NAME]; [PERSON_NAME]" at bounding box center [495, 91] width 300 height 26
click at [372, 104] on input "[PERSON_NAME]; [PERSON_NAME]" at bounding box center [495, 91] width 300 height 26
type input "[PERSON_NAME]; [PERSON_NAME] ($5,100.00)"
click at [702, 104] on input "5,600.00" at bounding box center [723, 91] width 126 height 26
type input "5,100.00"
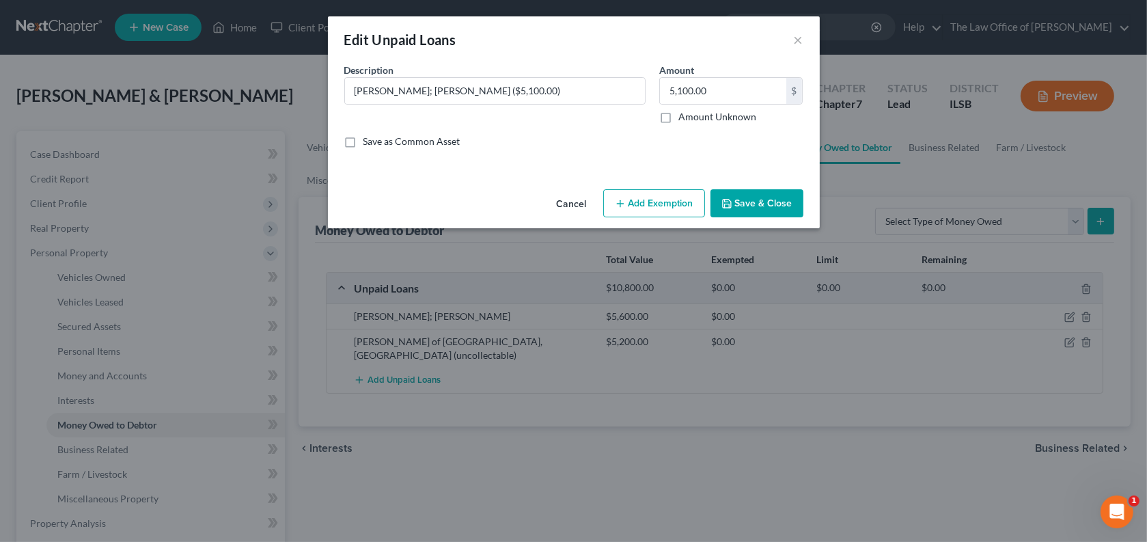
click at [803, 218] on button "Save & Close" at bounding box center [757, 203] width 93 height 29
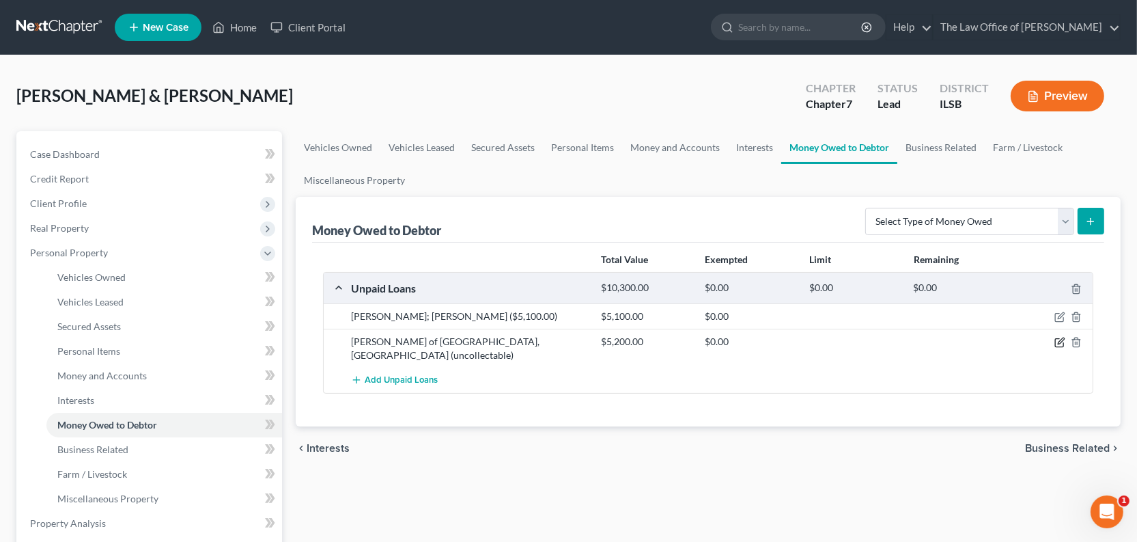
click at [1055, 348] on icon "button" at bounding box center [1060, 342] width 11 height 11
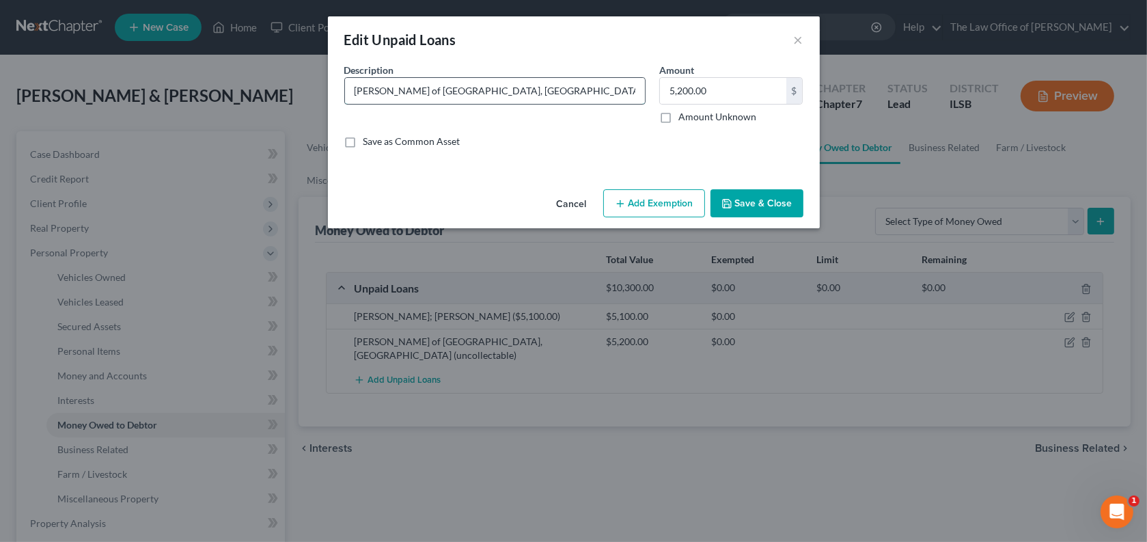
click at [467, 104] on input "[PERSON_NAME] of [GEOGRAPHIC_DATA], [GEOGRAPHIC_DATA] (uncollectable)" at bounding box center [495, 91] width 300 height 26
type input "[PERSON_NAME] of [GEOGRAPHIC_DATA], [GEOGRAPHIC_DATA] ($5,200.00) (uncollectabl…"
click at [803, 218] on button "Save & Close" at bounding box center [757, 203] width 93 height 29
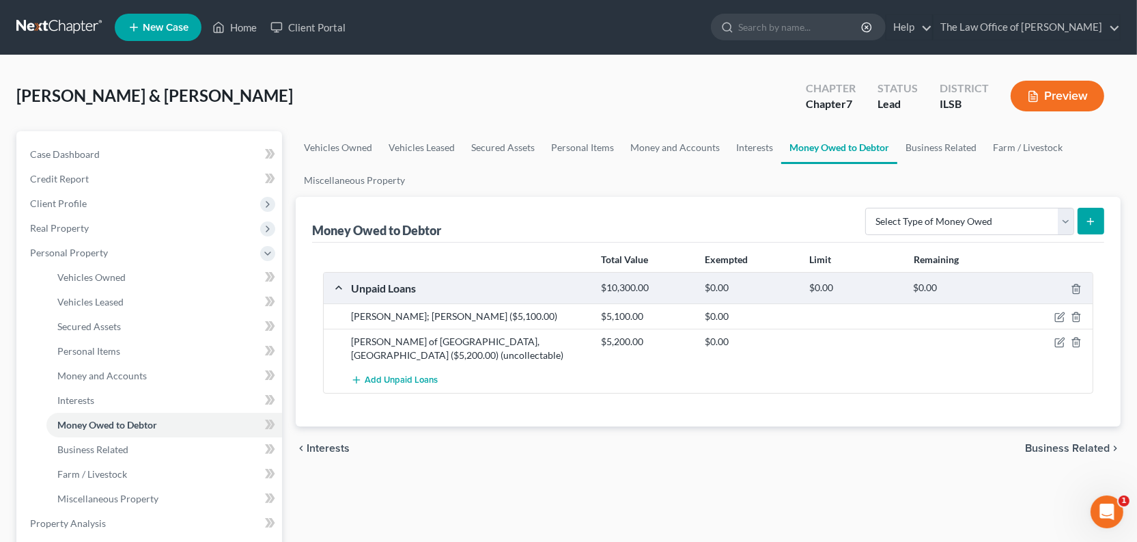
click at [1049, 111] on button "Preview" at bounding box center [1058, 96] width 94 height 31
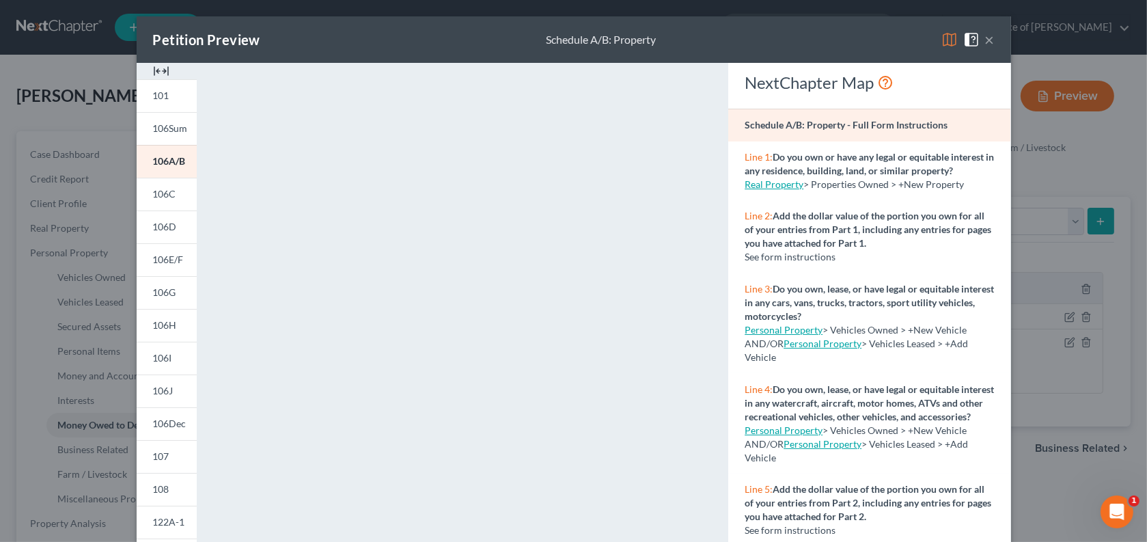
click at [153, 79] on img at bounding box center [161, 71] width 16 height 16
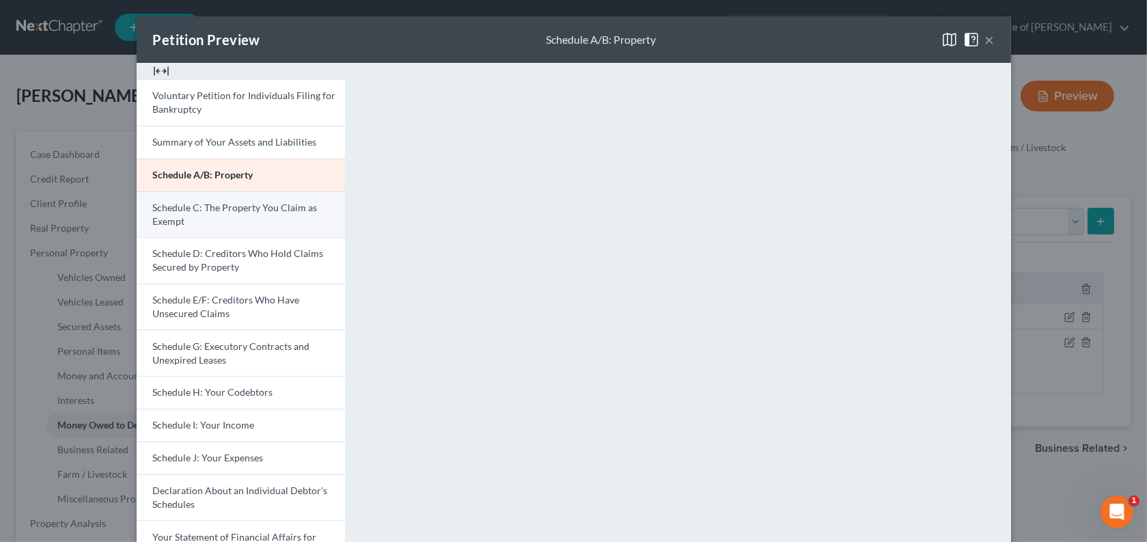
click at [153, 227] on span "Schedule C: The Property You Claim as Exempt" at bounding box center [235, 214] width 165 height 25
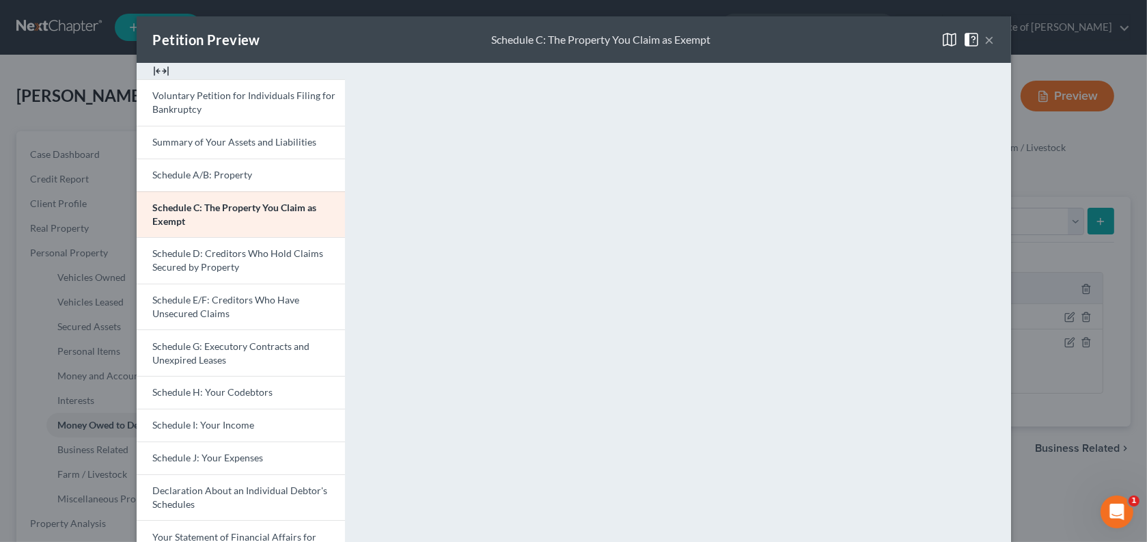
click at [995, 48] on button "×" at bounding box center [990, 39] width 10 height 16
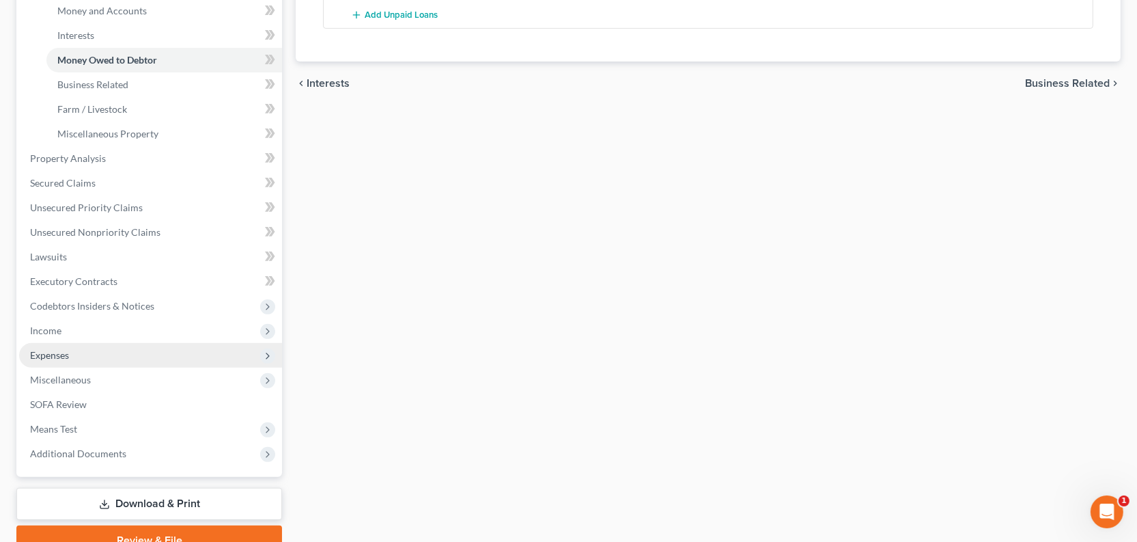
scroll to position [497, 0]
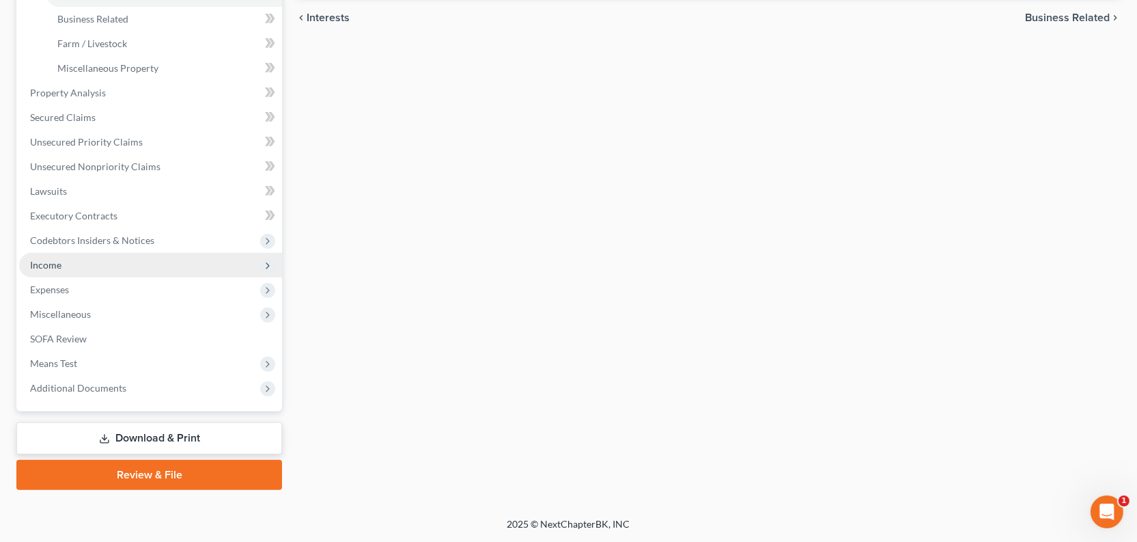
click at [85, 277] on span "Income" at bounding box center [150, 265] width 263 height 25
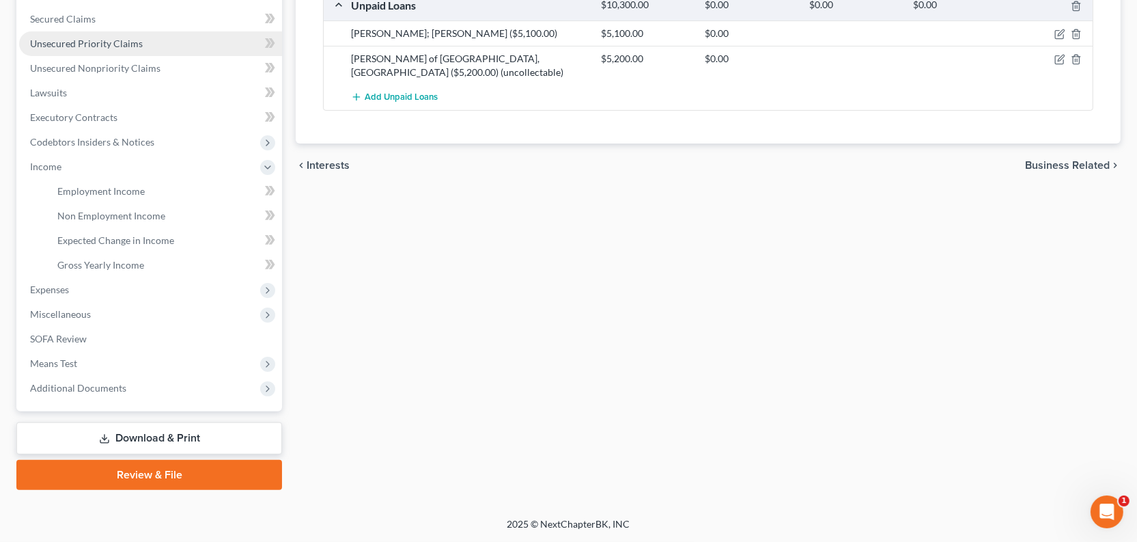
scroll to position [299, 0]
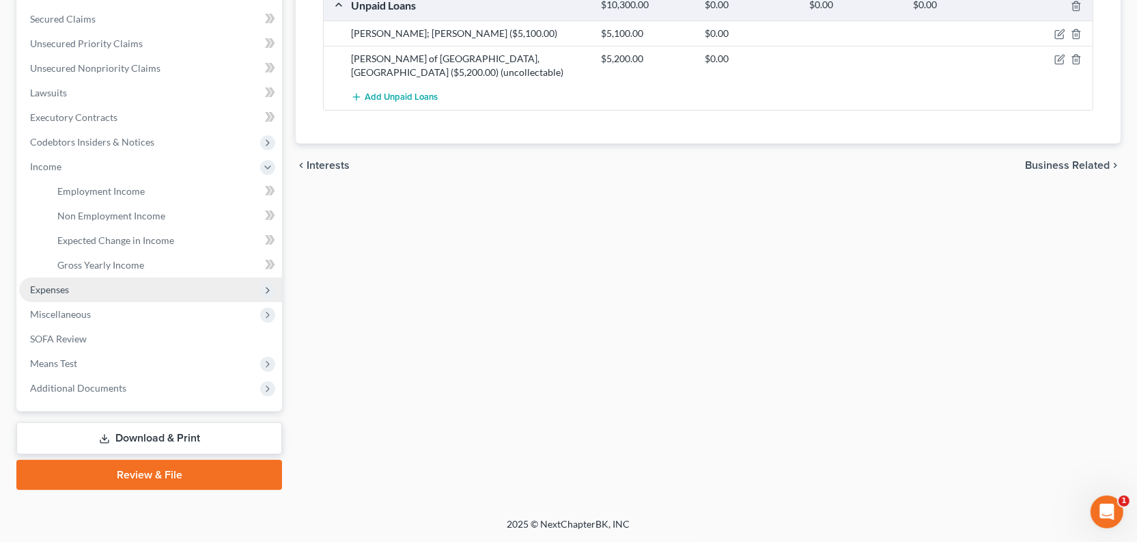
click at [69, 295] on span "Expenses" at bounding box center [49, 290] width 39 height 12
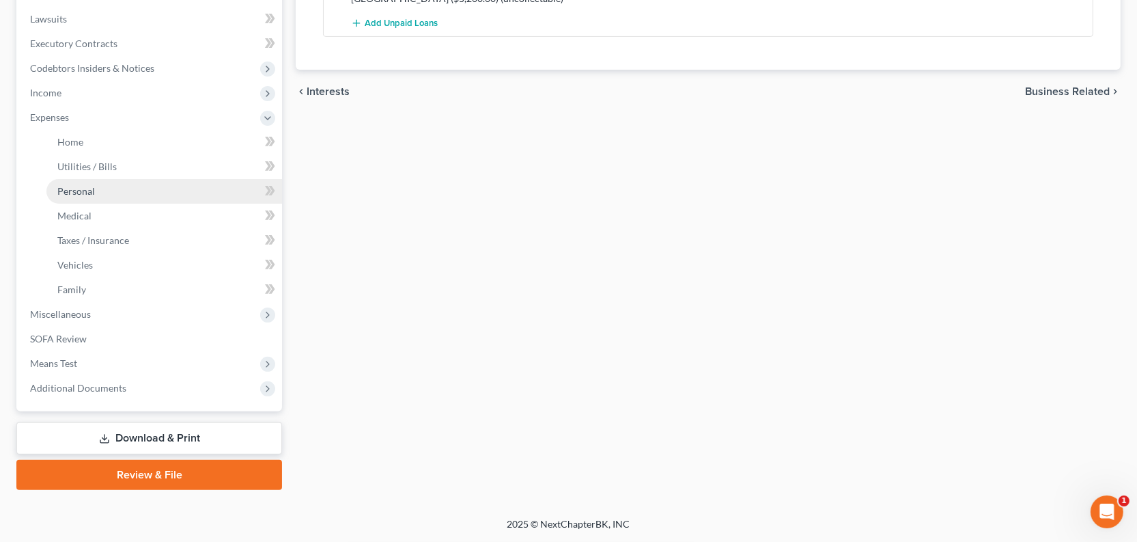
scroll to position [547, 0]
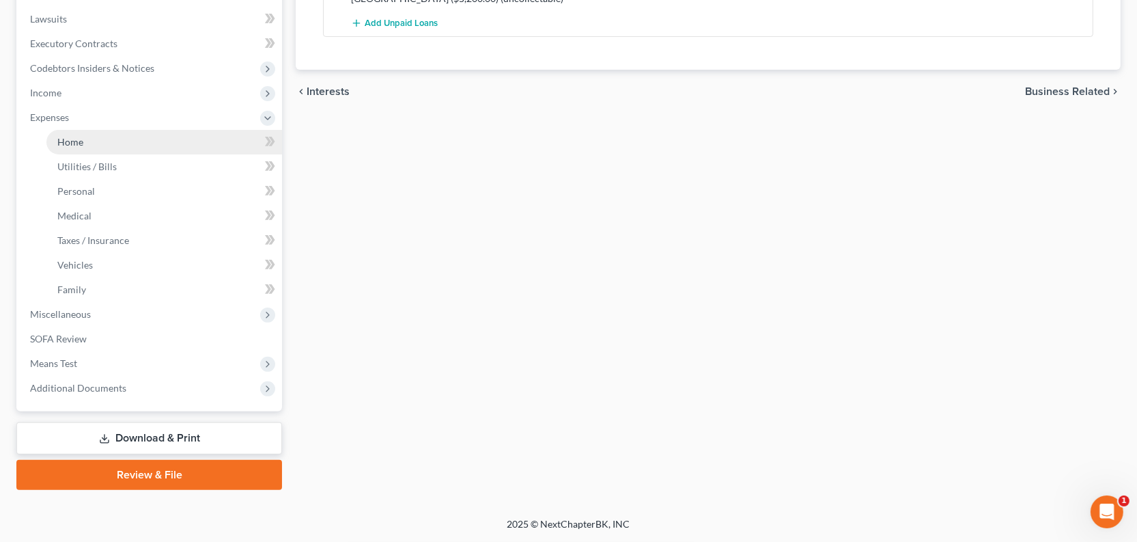
click at [83, 136] on span "Home" at bounding box center [70, 142] width 26 height 12
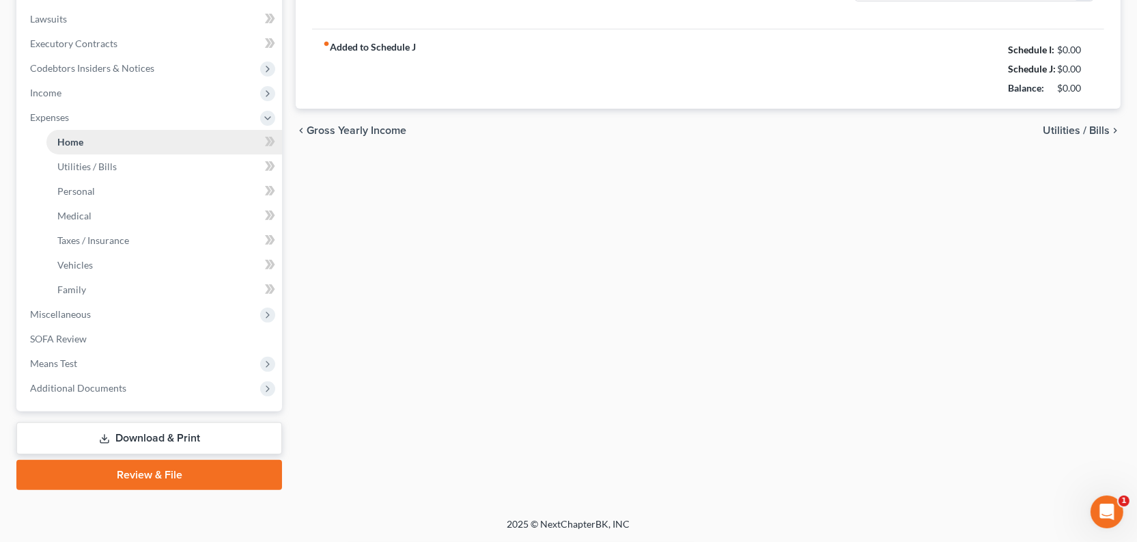
type input "0.00"
radio input "true"
type input "78.00"
type input "0.00"
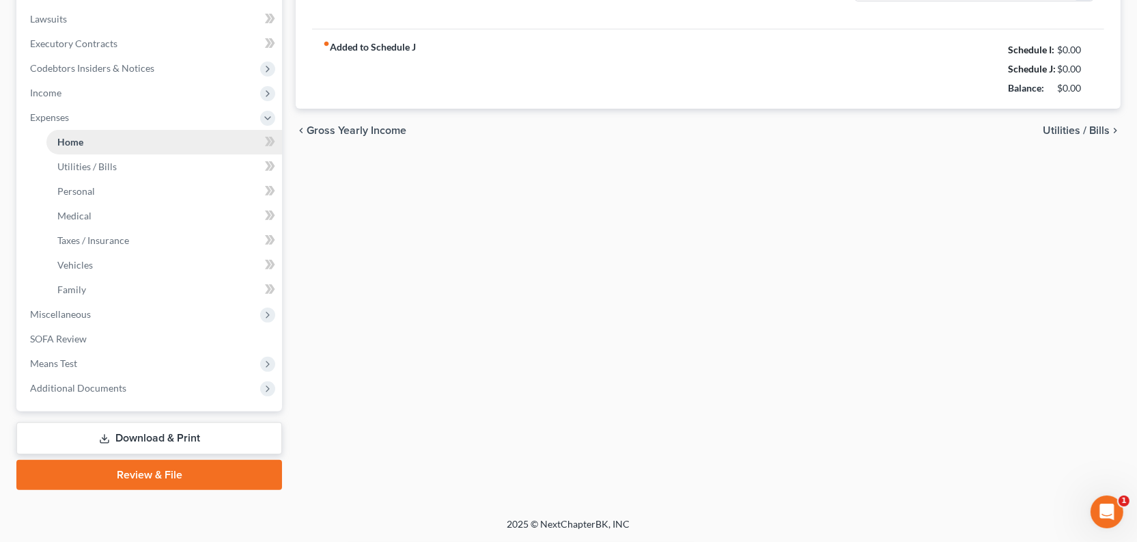
type input "0.00"
type input "66.00"
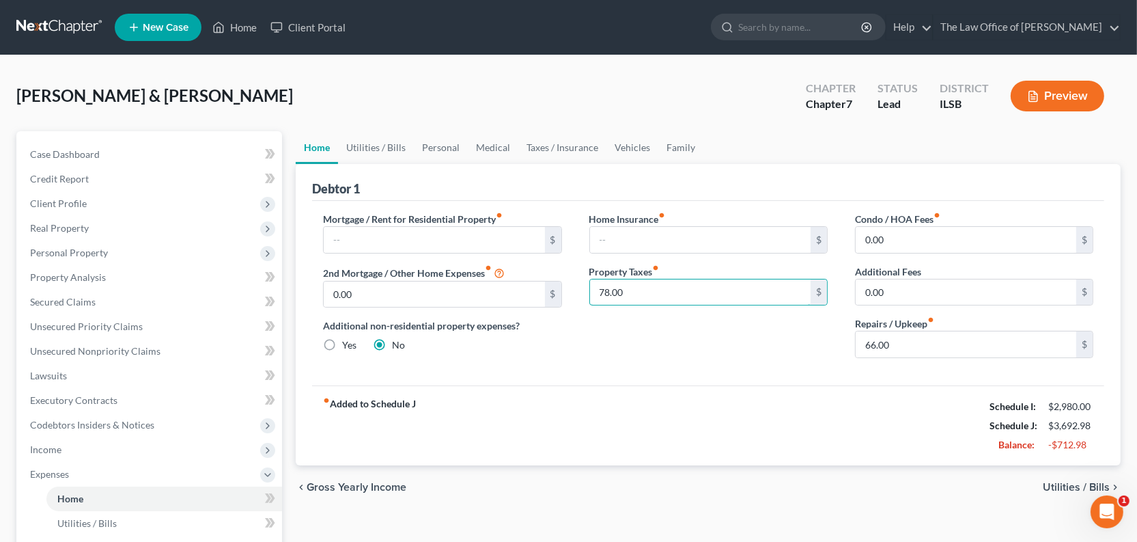
type input "78.00"
click at [661, 369] on div "Home Insurance fiber_manual_record $ Property Taxes fiber_manual_record 78.00 $" at bounding box center [709, 290] width 266 height 157
drag, startPoint x: 482, startPoint y: 179, endPoint x: 479, endPoint y: 188, distance: 9.5
click at [468, 164] on link "Personal" at bounding box center [441, 147] width 54 height 33
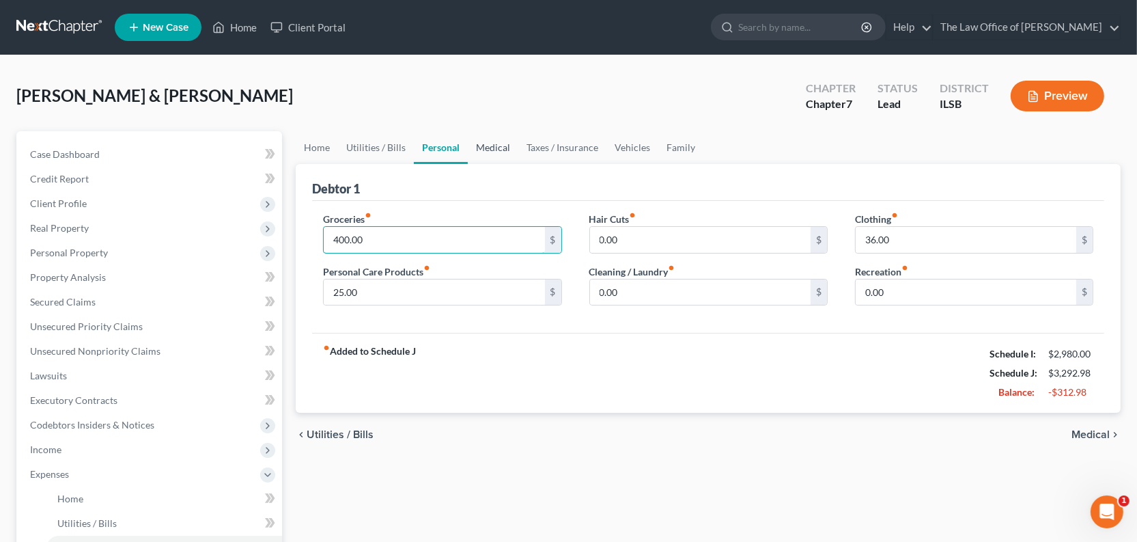
type input "400.00"
click at [519, 164] on link "Medical" at bounding box center [493, 147] width 51 height 33
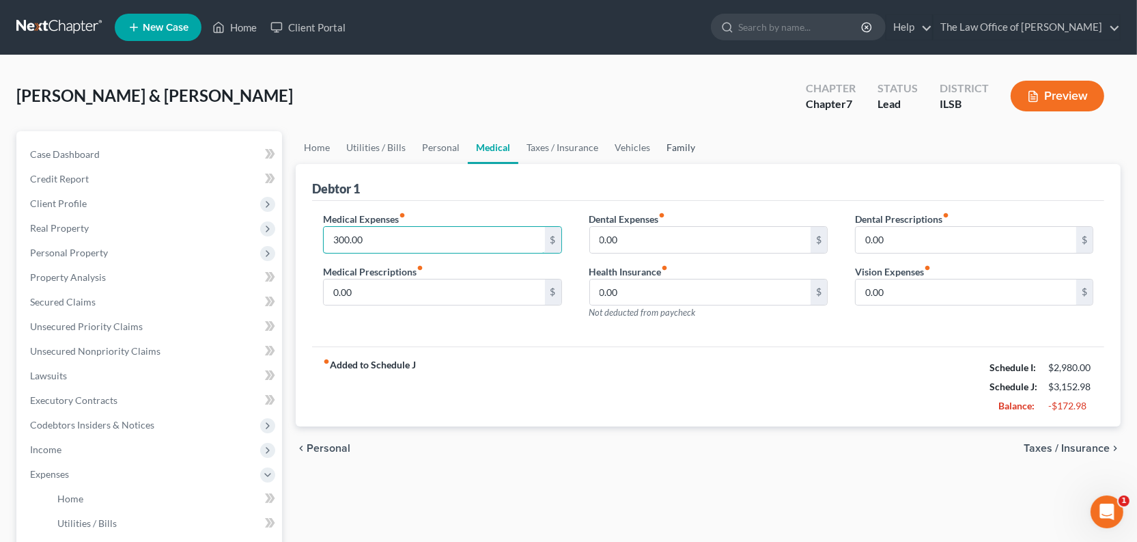
type input "300.00"
click at [704, 164] on link "Family" at bounding box center [681, 147] width 45 height 33
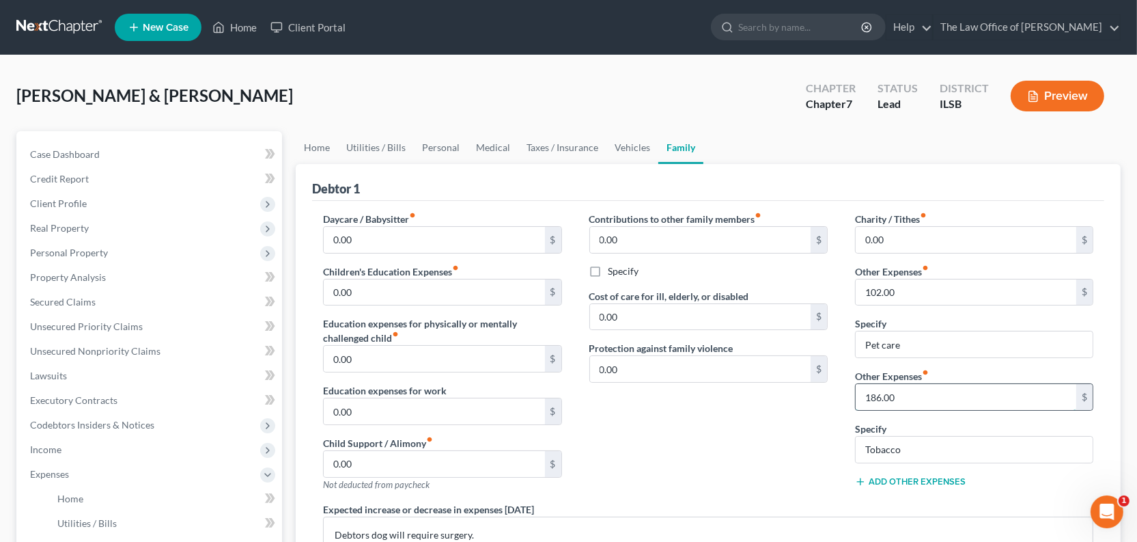
click at [913, 410] on input "186.00" at bounding box center [966, 397] width 221 height 26
type input "126.00"
click at [917, 305] on input "102.00" at bounding box center [966, 292] width 221 height 26
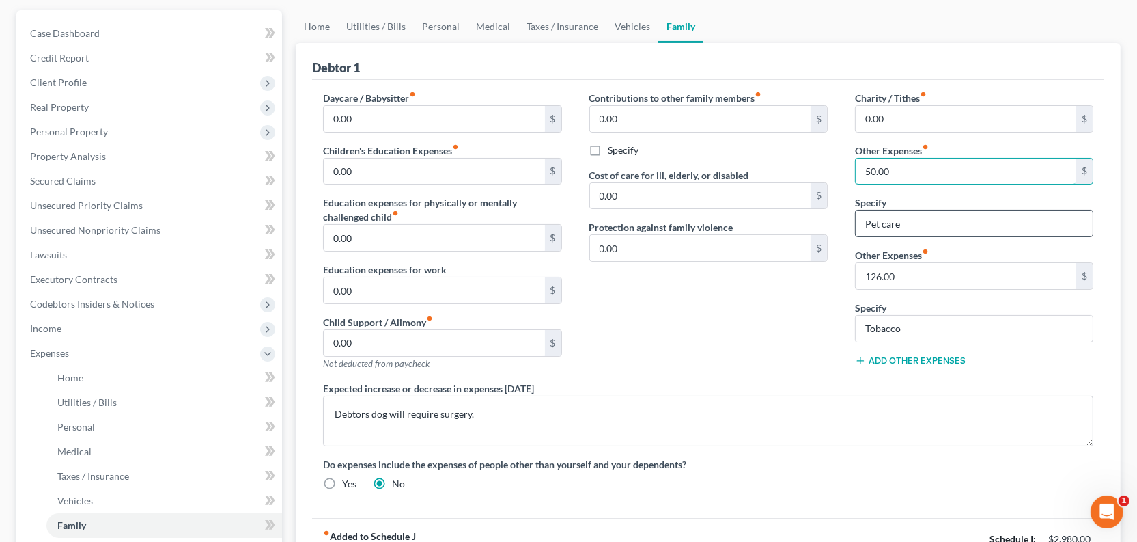
scroll to position [248, 0]
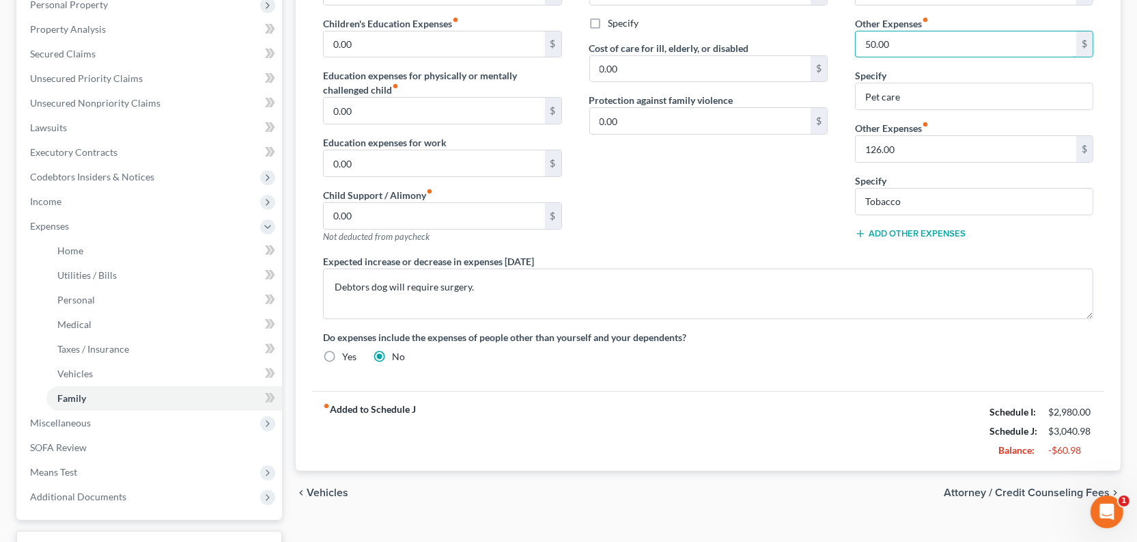
type input "50.00"
click at [769, 254] on div "Contributions to other family members fiber_manual_record 0.00 $ Specify Cost o…" at bounding box center [709, 109] width 266 height 290
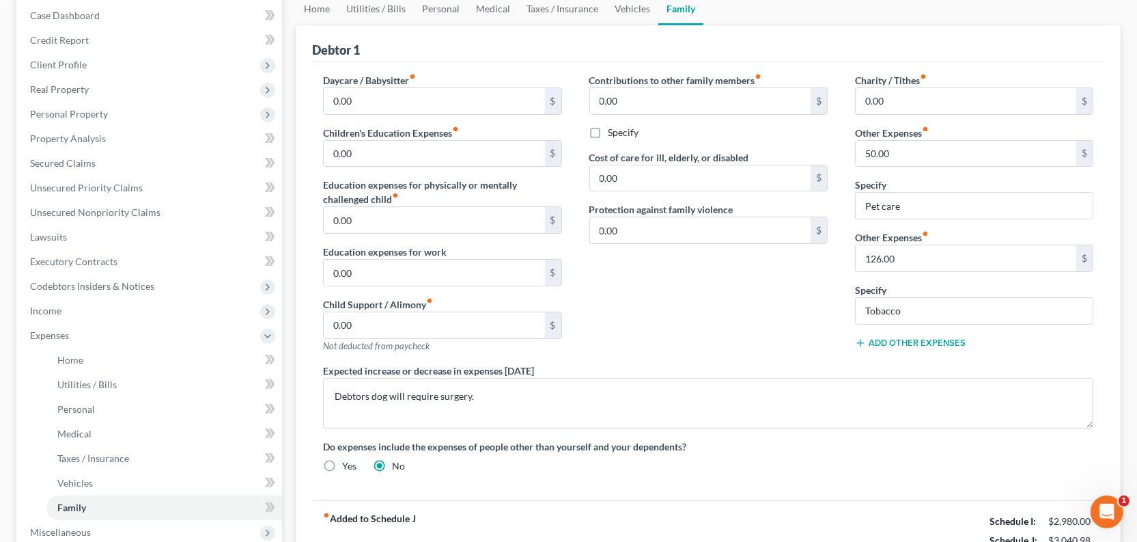
scroll to position [0, 0]
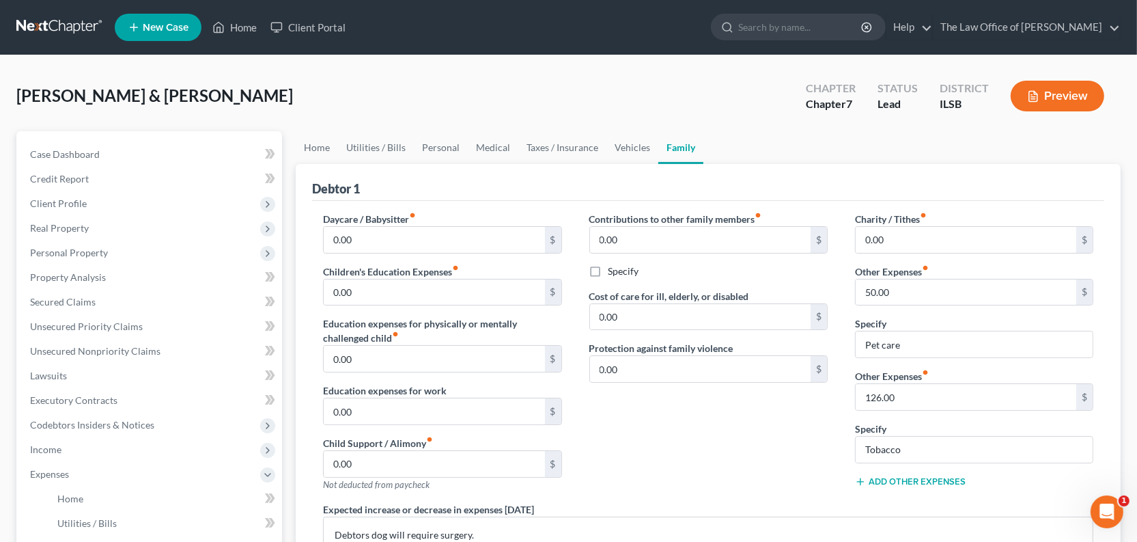
click at [1039, 111] on button "Preview" at bounding box center [1058, 96] width 94 height 31
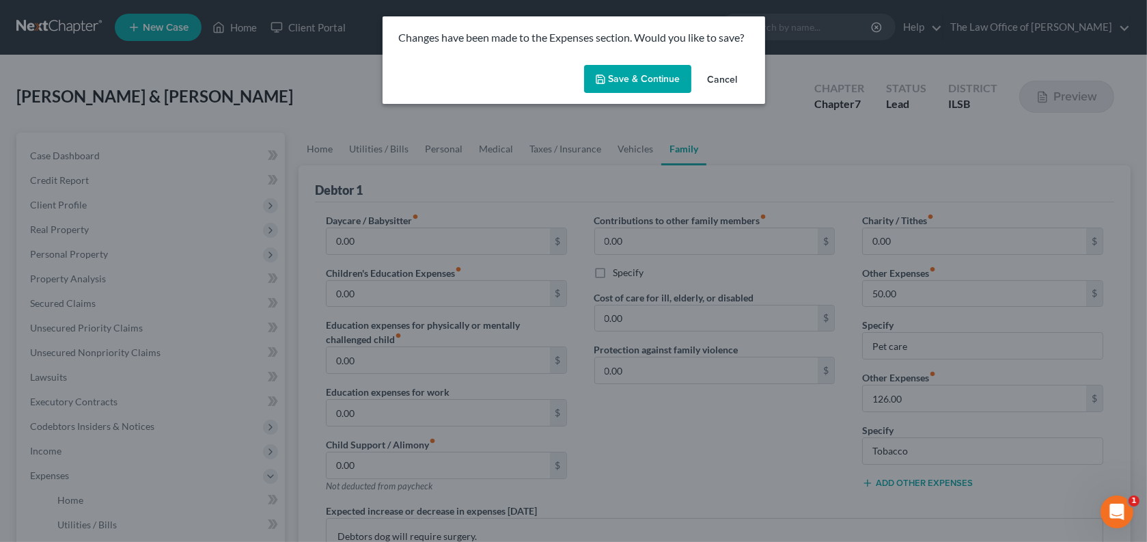
click at [669, 93] on button "Save & Continue" at bounding box center [637, 79] width 107 height 29
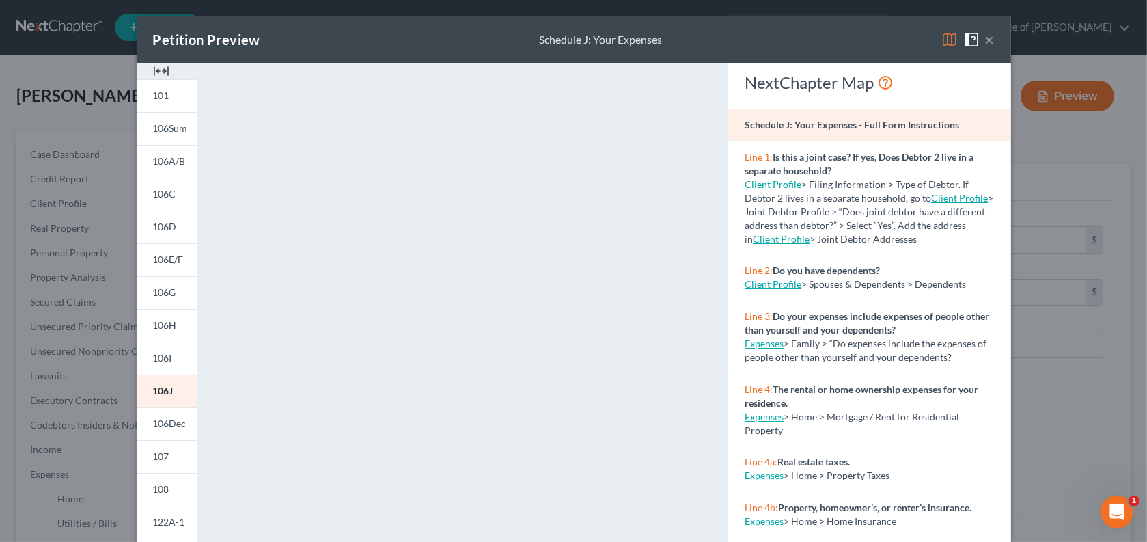
click at [995, 48] on button "×" at bounding box center [990, 39] width 10 height 16
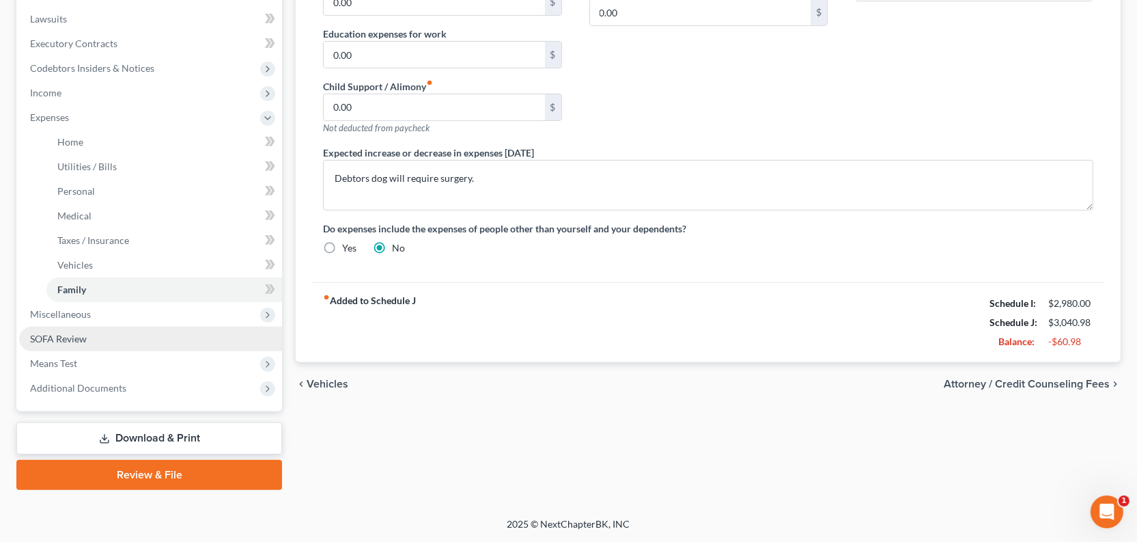
click at [87, 344] on span "SOFA Review" at bounding box center [58, 339] width 57 height 12
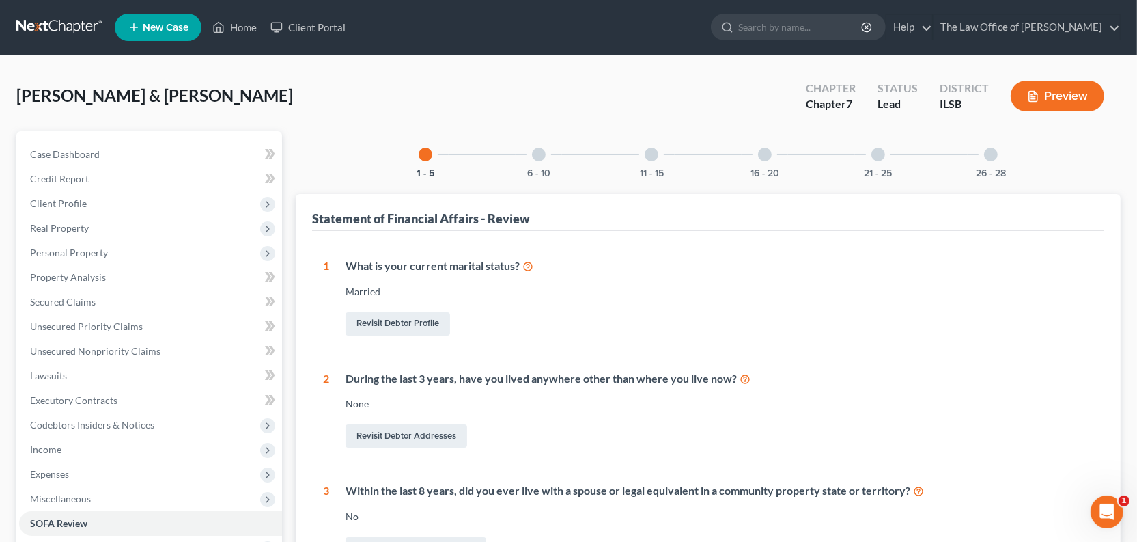
click at [772, 161] on div at bounding box center [765, 155] width 14 height 14
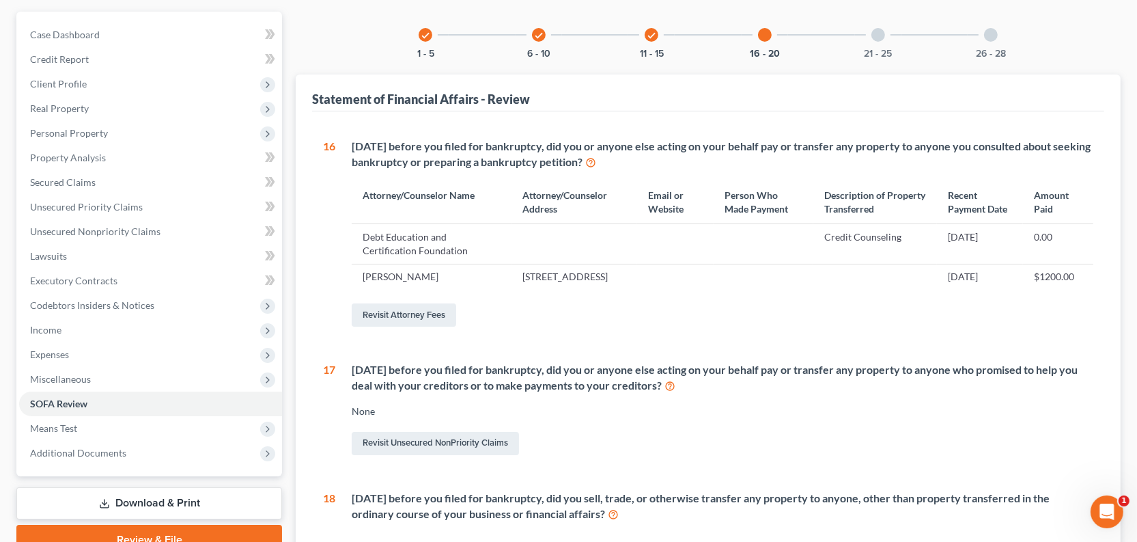
scroll to position [248, 0]
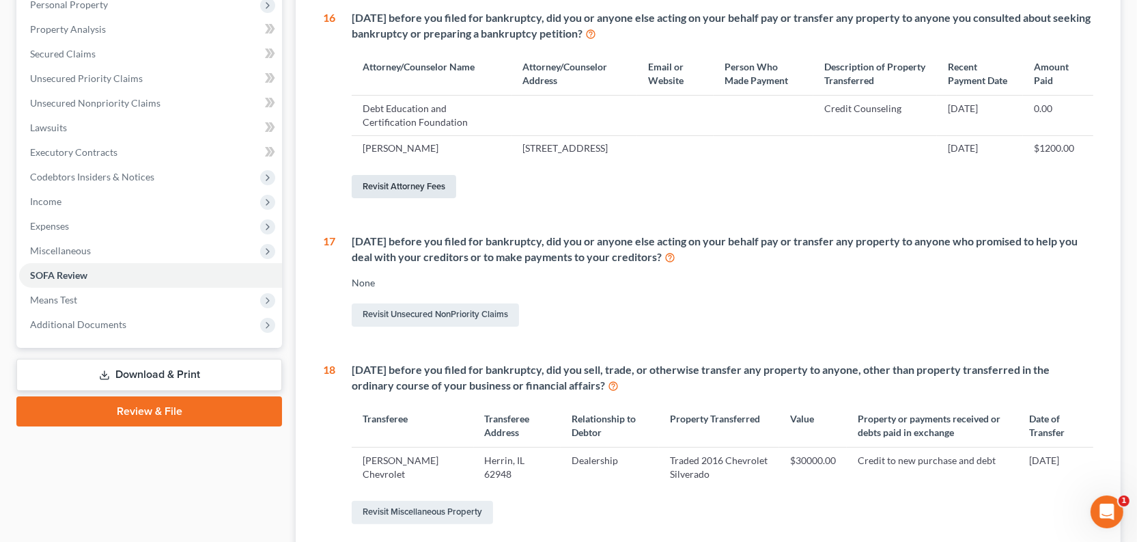
click at [412, 198] on link "Revisit Attorney Fees" at bounding box center [404, 186] width 105 height 23
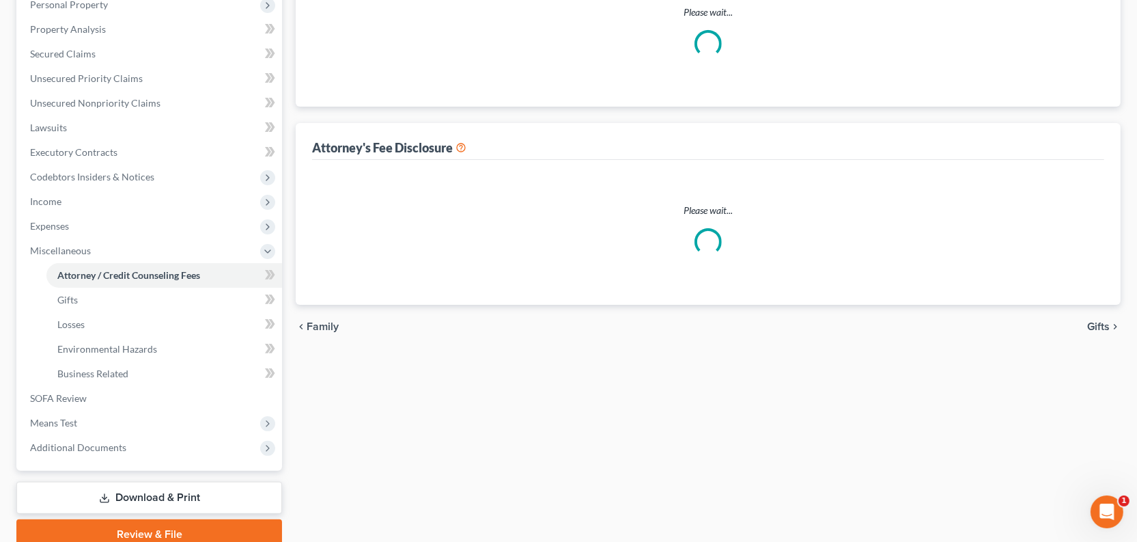
scroll to position [68, 0]
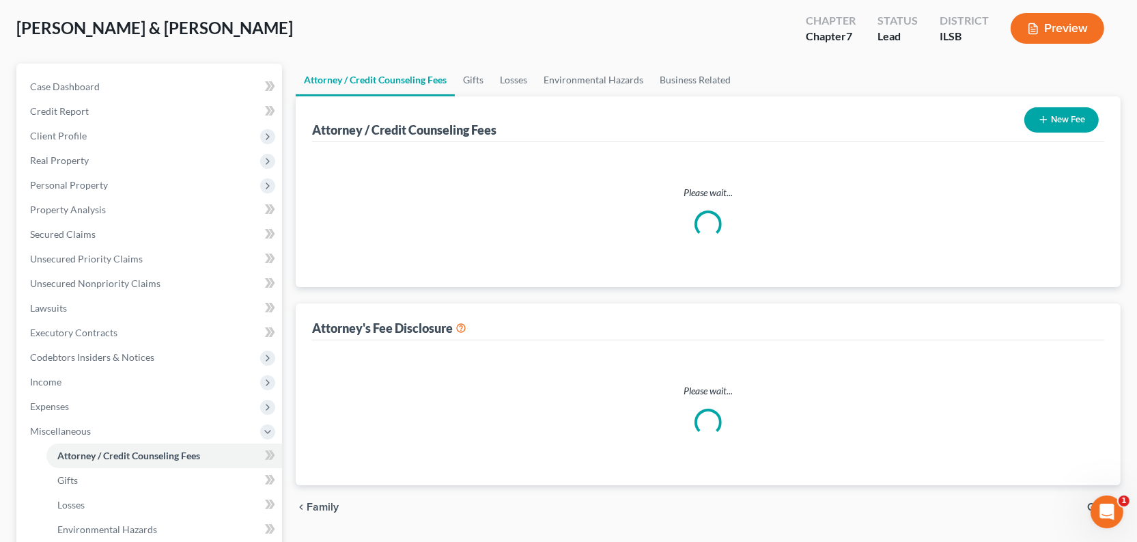
select select "0"
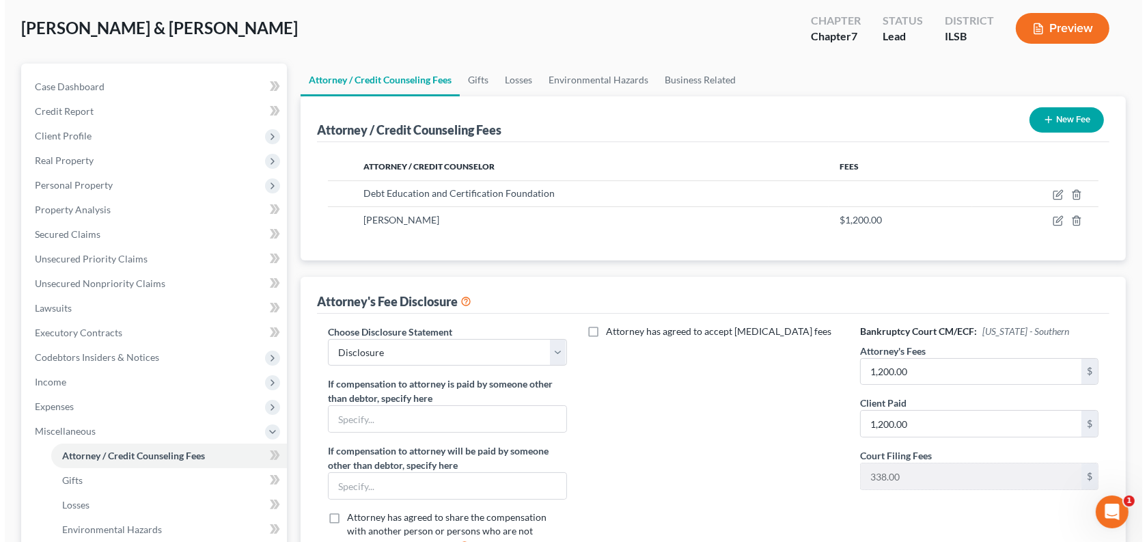
scroll to position [0, 0]
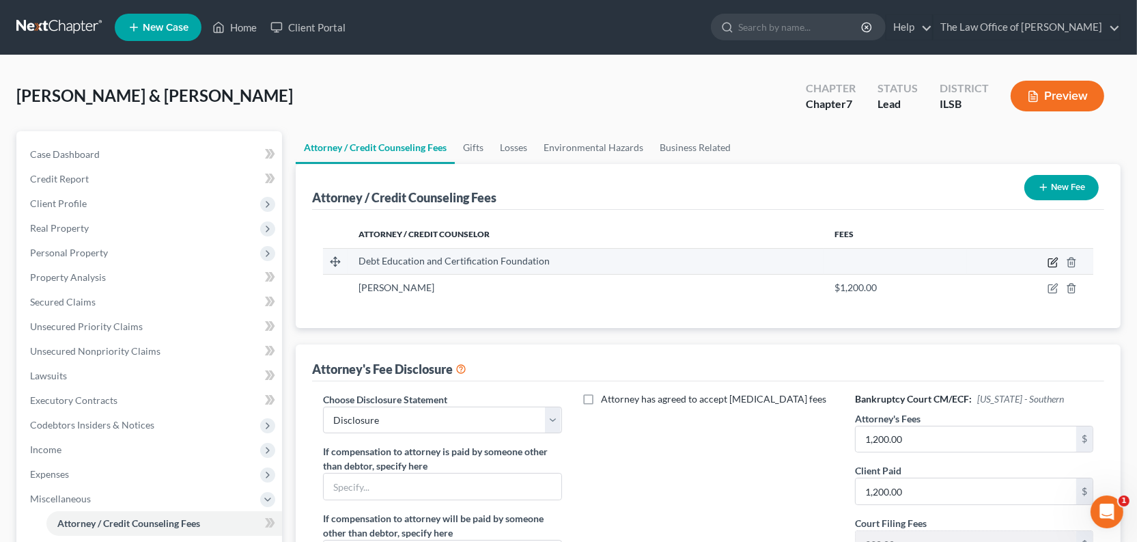
click at [1048, 268] on icon "button" at bounding box center [1053, 262] width 11 height 11
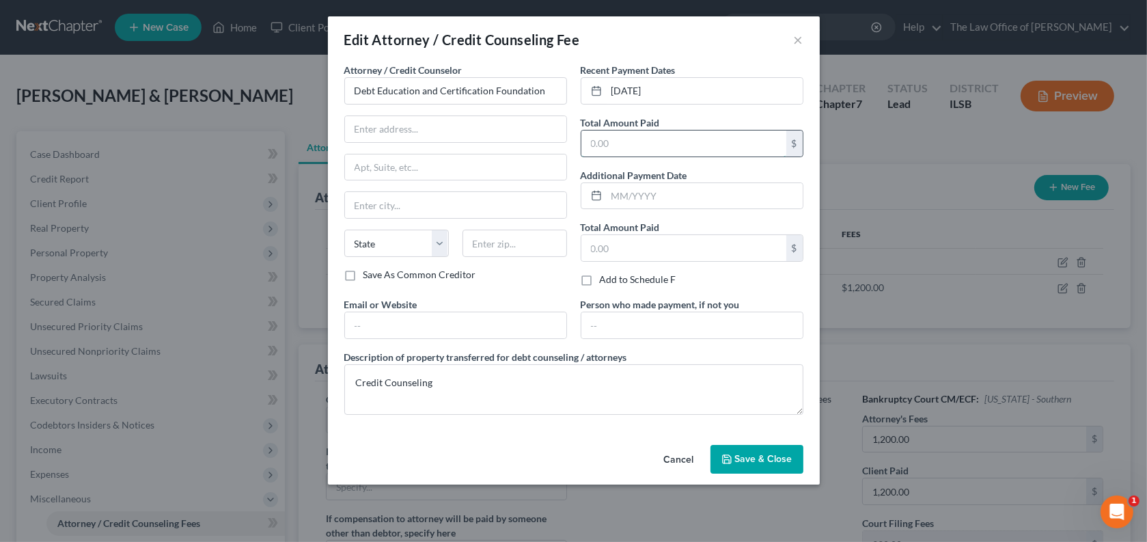
click at [611, 156] on input "text" at bounding box center [683, 143] width 205 height 26
type input "20.00"
click at [792, 465] on span "Save & Close" at bounding box center [763, 459] width 57 height 12
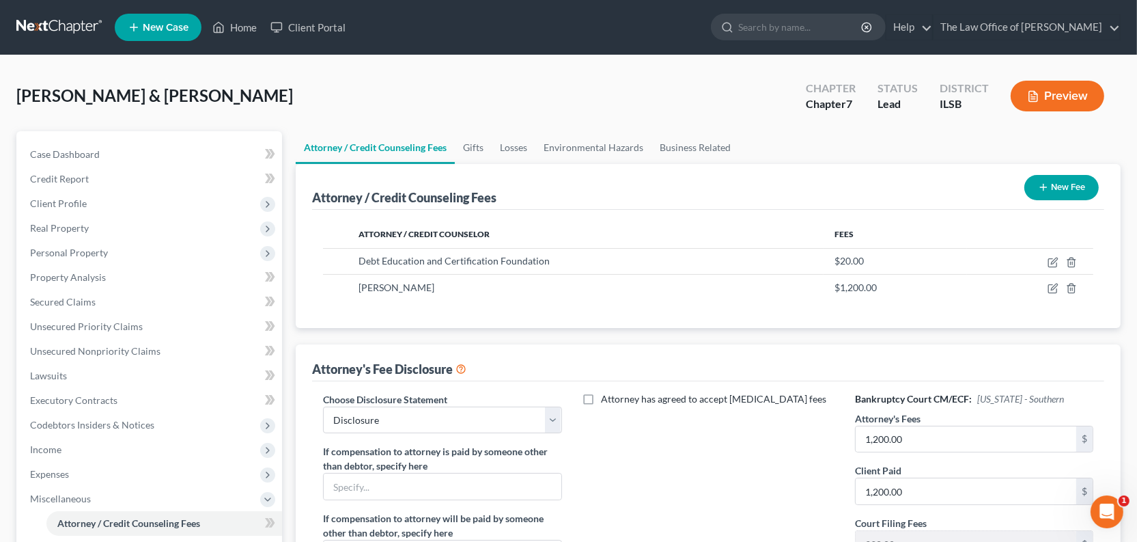
click at [1040, 111] on button "Preview" at bounding box center [1058, 96] width 94 height 31
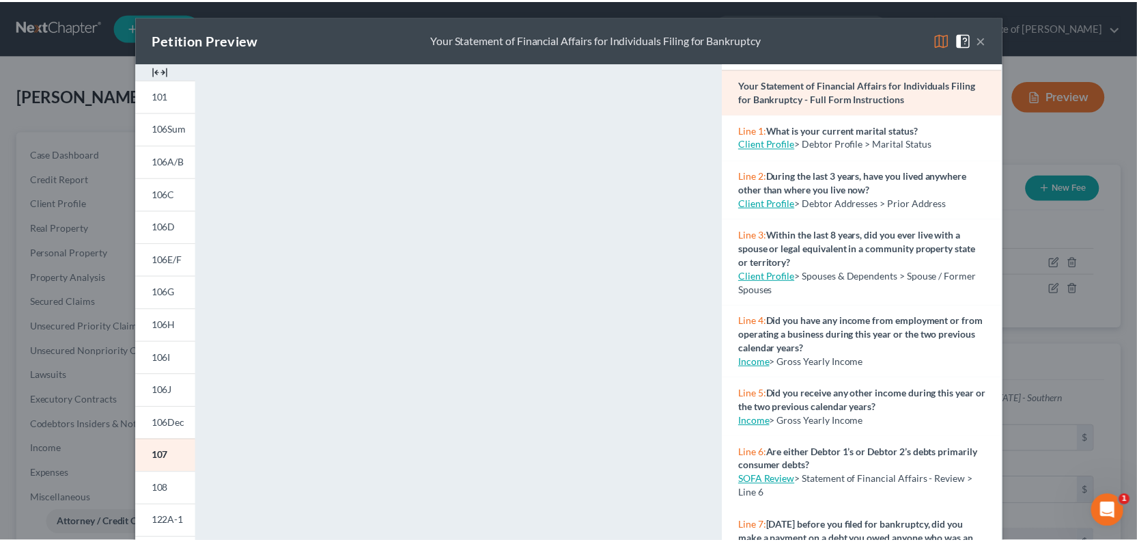
scroll to position [61, 0]
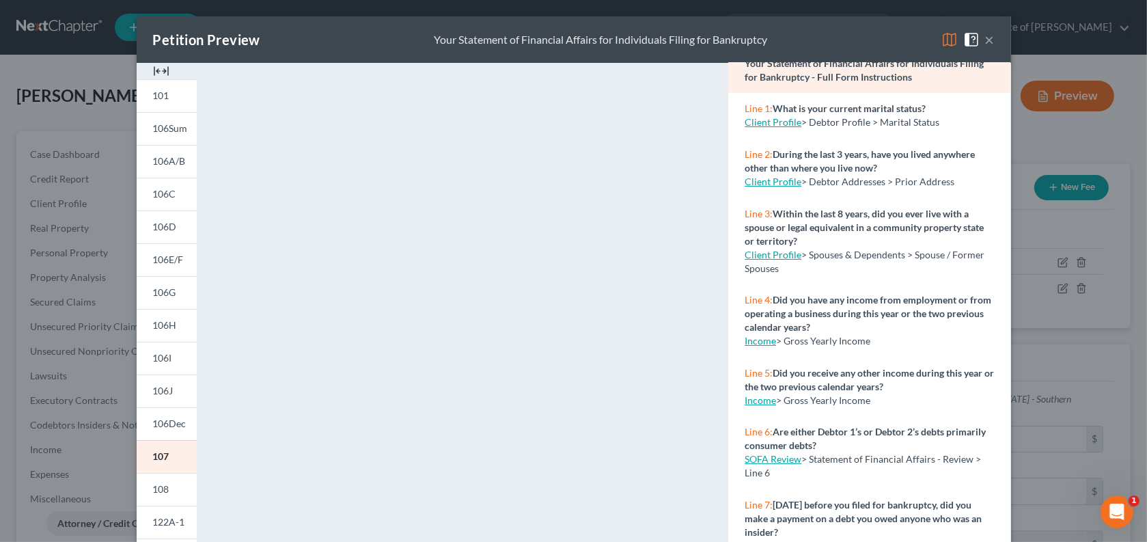
click at [153, 79] on img at bounding box center [161, 71] width 16 height 16
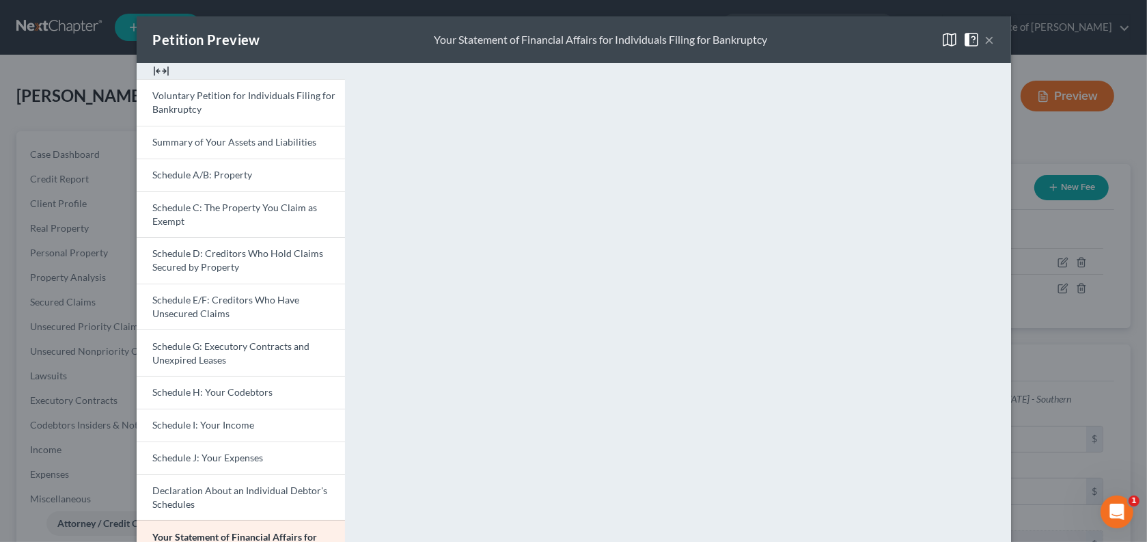
click at [995, 48] on button "×" at bounding box center [990, 39] width 10 height 16
